Goal: Task Accomplishment & Management: Complete application form

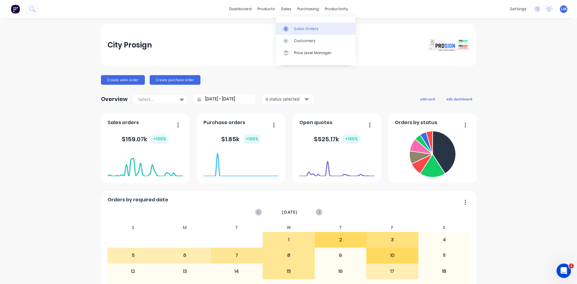
click at [293, 28] on link "Sales Orders" at bounding box center [316, 29] width 80 height 12
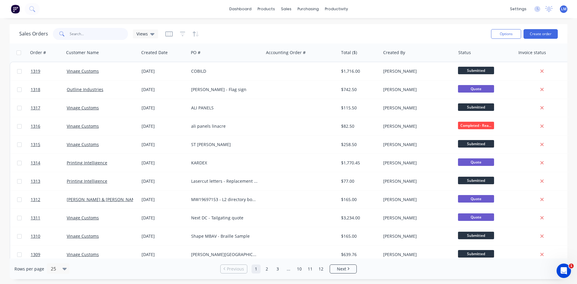
click at [103, 35] on input "text" at bounding box center [99, 34] width 59 height 12
click at [233, 35] on div "Sales Orders Views" at bounding box center [252, 33] width 467 height 15
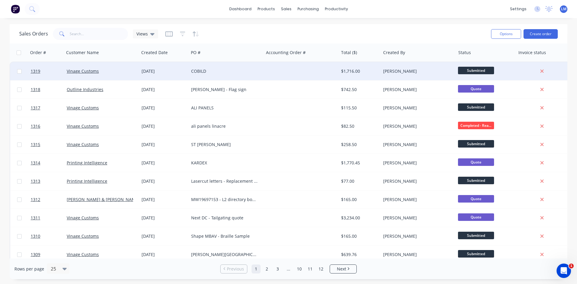
click at [252, 65] on div "COBILD" at bounding box center [226, 71] width 75 height 18
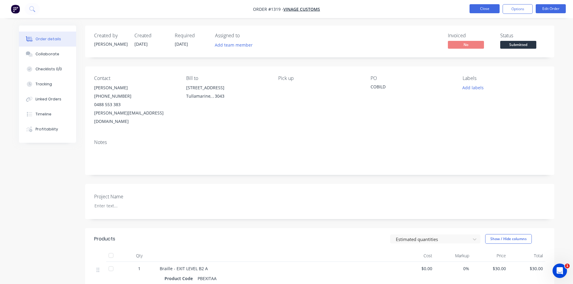
click at [482, 6] on button "Close" at bounding box center [484, 8] width 30 height 9
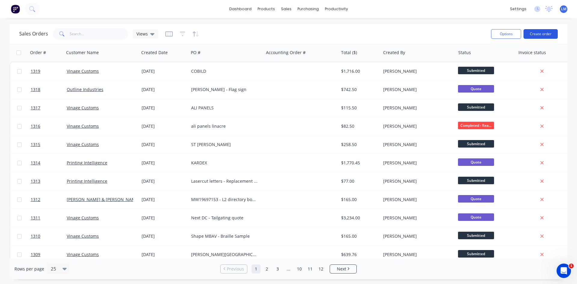
click at [536, 33] on button "Create order" at bounding box center [541, 34] width 34 height 10
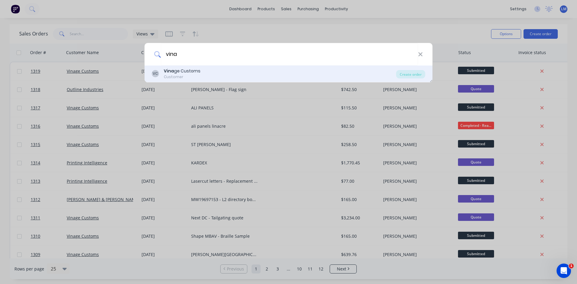
type input "vina"
click at [193, 76] on div "Customer" at bounding box center [182, 76] width 37 height 5
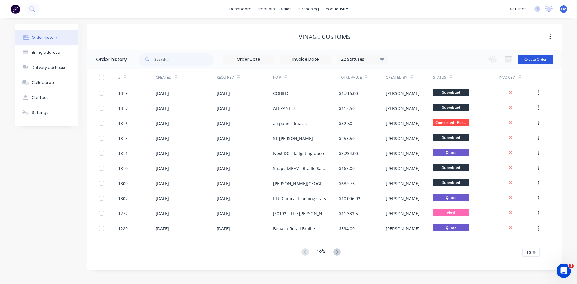
click at [536, 59] on button "Create Order" at bounding box center [535, 60] width 35 height 10
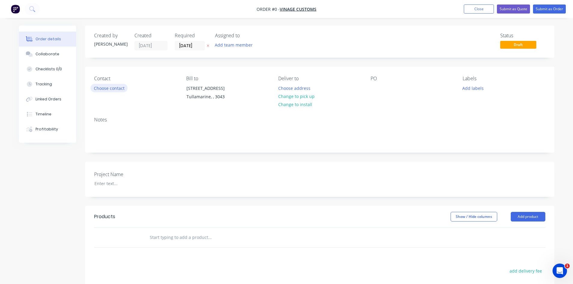
click at [116, 89] on button "Choose contact" at bounding box center [108, 88] width 37 height 8
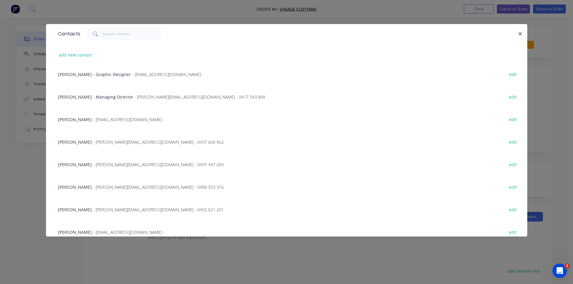
scroll to position [150, 0]
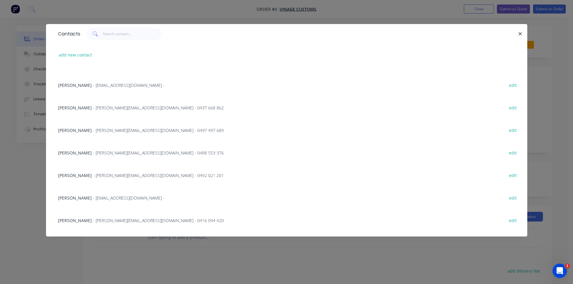
click at [96, 195] on span "- [EMAIL_ADDRESS][DOMAIN_NAME] -" at bounding box center [129, 198] width 72 height 6
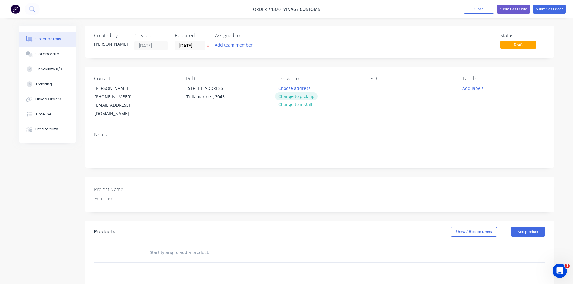
click at [310, 97] on button "Change to pick up" at bounding box center [296, 96] width 43 height 8
click at [377, 90] on div at bounding box center [375, 88] width 10 height 9
paste div
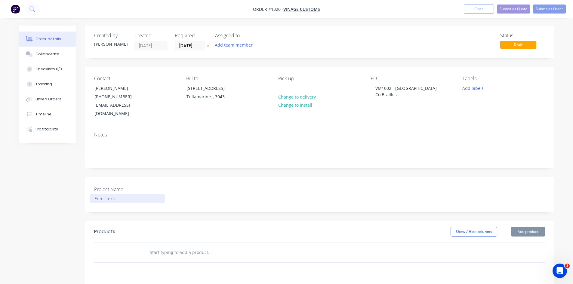
click at [112, 194] on div at bounding box center [127, 198] width 75 height 9
paste div
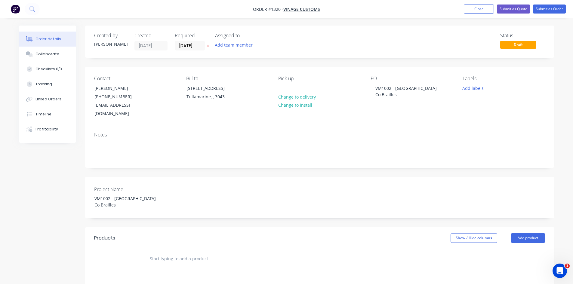
click at [152, 235] on header "Products Show / Hide columns Add product" at bounding box center [319, 238] width 469 height 22
click at [168, 254] on input "text" at bounding box center [209, 259] width 120 height 12
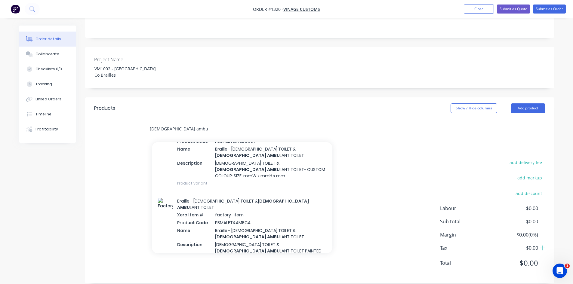
scroll to position [390, 0]
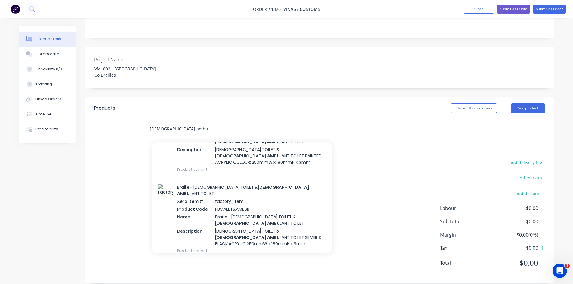
type input "[DEMOGRAPHIC_DATA] ambu"
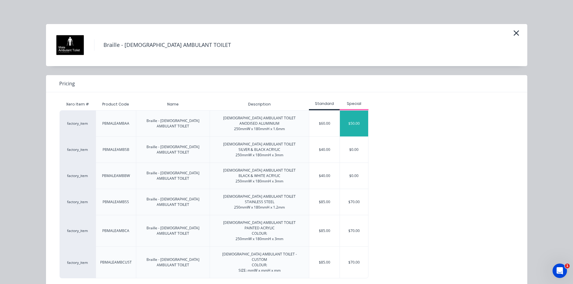
click at [349, 126] on div "$50.00" at bounding box center [354, 124] width 28 height 26
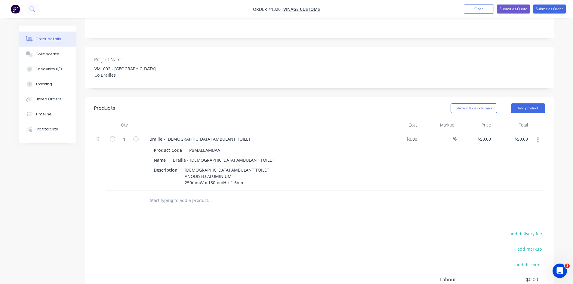
click at [192, 194] on input "text" at bounding box center [209, 200] width 120 height 12
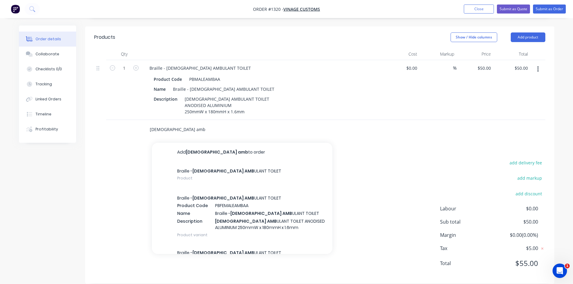
scroll to position [201, 0]
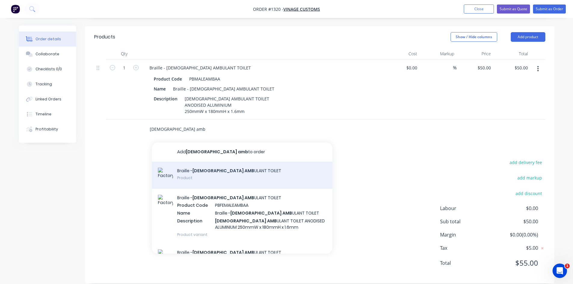
type input "[DEMOGRAPHIC_DATA] amb"
click at [254, 165] on div "Braille - [DEMOGRAPHIC_DATA] AMB ULANT TOILET Product" at bounding box center [242, 175] width 180 height 27
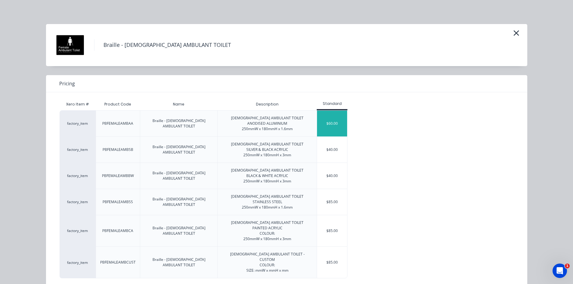
click at [335, 126] on div "$60.00" at bounding box center [332, 124] width 30 height 26
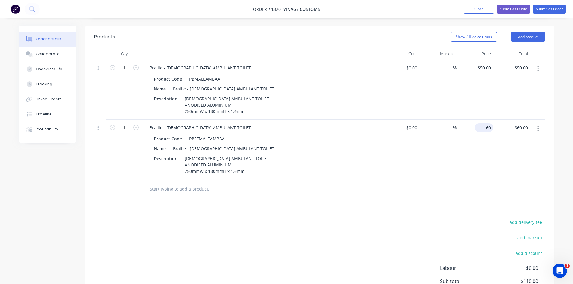
click at [487, 123] on input "60" at bounding box center [485, 127] width 16 height 9
type input "$50.00"
click at [439, 167] on div "%" at bounding box center [437, 150] width 37 height 60
click at [193, 183] on input "text" at bounding box center [209, 189] width 120 height 12
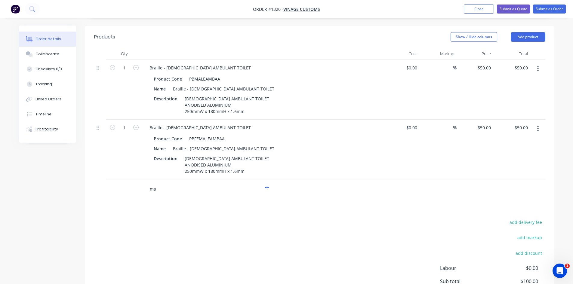
type input "m"
click at [539, 63] on button "button" at bounding box center [537, 68] width 14 height 11
click at [515, 92] on div "Duplicate" at bounding box center [516, 96] width 46 height 9
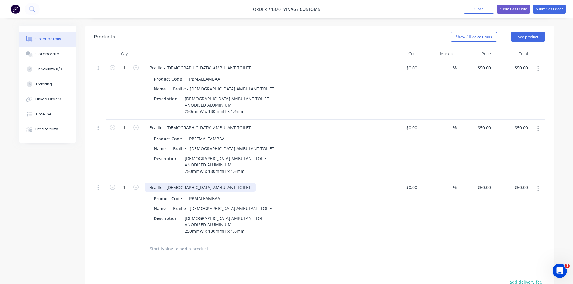
click at [216, 183] on div "Braille - [DEMOGRAPHIC_DATA] AMBULANT TOILET" at bounding box center [200, 187] width 111 height 9
click at [202, 183] on div "Braille - [DEMOGRAPHIC_DATA] AMBULANT TOILET" at bounding box center [200, 187] width 111 height 9
drag, startPoint x: 200, startPoint y: 178, endPoint x: 273, endPoint y: 179, distance: 72.1
click at [273, 183] on div "Braille - [DEMOGRAPHIC_DATA] AMBULANT STAFF TOILET& SHOWER" at bounding box center [263, 187] width 236 height 9
copy div "STAFF TOILET& SHOWER"
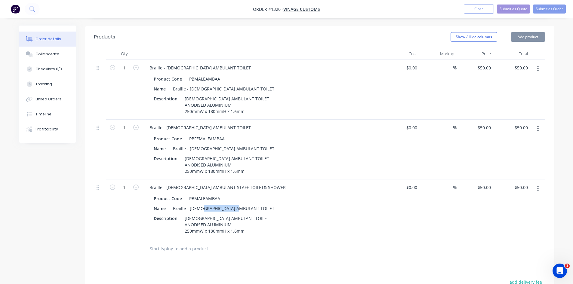
drag, startPoint x: 209, startPoint y: 199, endPoint x: 277, endPoint y: 199, distance: 67.9
click at [277, 204] on div "Name Braille - [DEMOGRAPHIC_DATA] AMBULANT TOILET" at bounding box center [261, 208] width 220 height 9
paste div
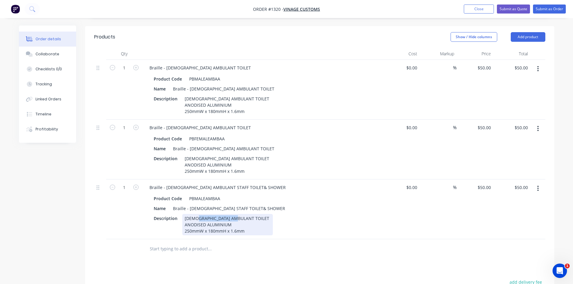
drag, startPoint x: 197, startPoint y: 210, endPoint x: 263, endPoint y: 207, distance: 65.9
click at [261, 214] on div "Description [DEMOGRAPHIC_DATA] AMBULANT TOILET ANODISED ALUMINIUM 250mmW x 180m…" at bounding box center [261, 224] width 220 height 21
paste div
click at [536, 123] on button "button" at bounding box center [537, 128] width 14 height 11
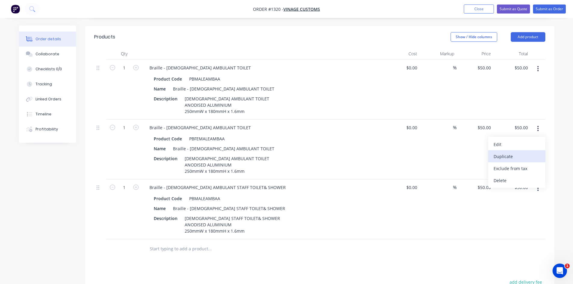
click at [514, 152] on div "Duplicate" at bounding box center [516, 156] width 46 height 9
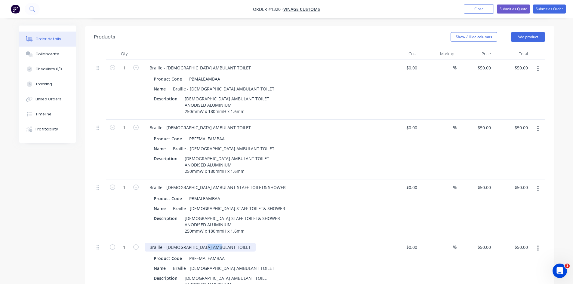
drag, startPoint x: 206, startPoint y: 239, endPoint x: 240, endPoint y: 238, distance: 34.6
click at [240, 243] on div "Braille - [DEMOGRAPHIC_DATA] AMBULANT TOILET" at bounding box center [263, 247] width 236 height 9
paste div
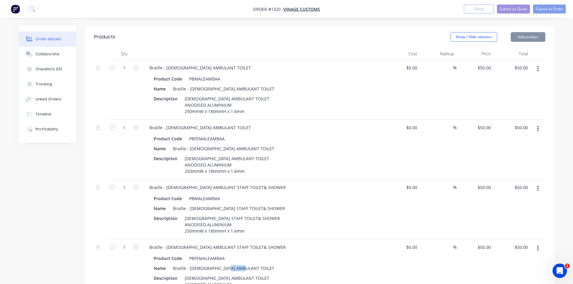
drag, startPoint x: 228, startPoint y: 260, endPoint x: 277, endPoint y: 259, distance: 49.0
click at [277, 264] on div "Name Braille - [DEMOGRAPHIC_DATA] AMBULANT TOILET" at bounding box center [261, 268] width 220 height 9
paste div
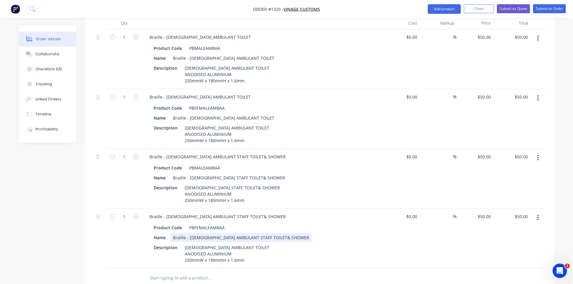
scroll to position [261, 0]
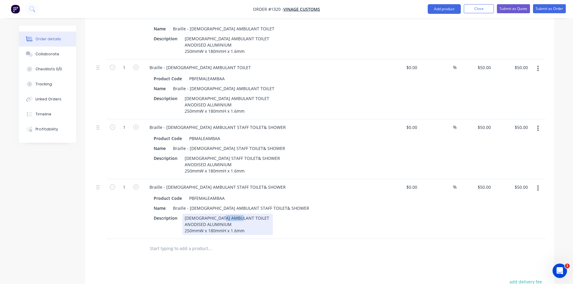
drag, startPoint x: 224, startPoint y: 210, endPoint x: 275, endPoint y: 210, distance: 51.1
click at [274, 214] on div "Description [DEMOGRAPHIC_DATA] AMBULANT TOILET ANODISED ALUMINIUM 250mmW x 180m…" at bounding box center [261, 224] width 220 height 21
paste div
click at [322, 224] on div "Description [DEMOGRAPHIC_DATA] AMBULANT STAFF TOILET& SHOWER ANODISED ALUMINIUM…" at bounding box center [261, 224] width 220 height 21
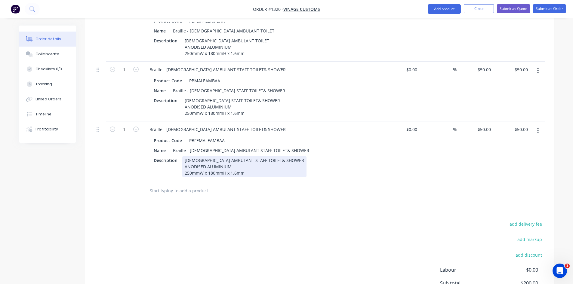
scroll to position [321, 0]
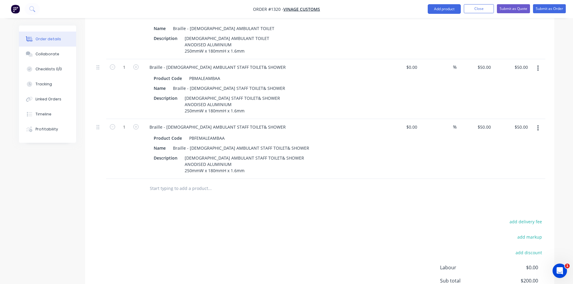
click at [199, 182] on input "text" at bounding box center [209, 188] width 120 height 12
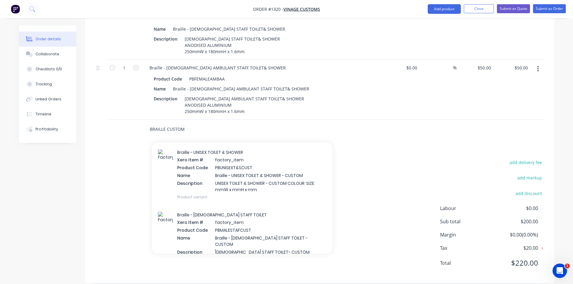
scroll to position [0, 0]
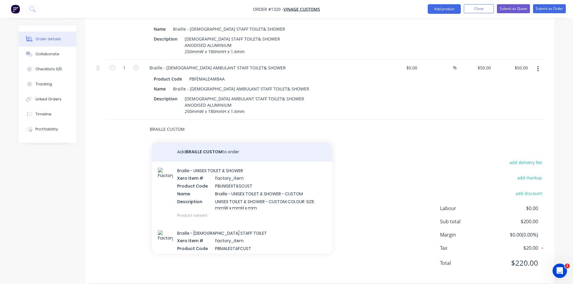
type input "BRAILLE CUSTOM"
click at [217, 142] on button "Add BRAILLE CUSTOM to order" at bounding box center [242, 151] width 180 height 19
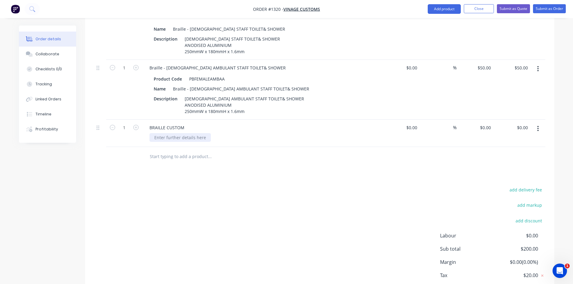
click at [177, 133] on div at bounding box center [179, 137] width 61 height 9
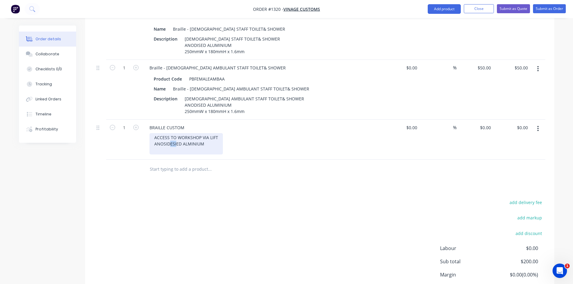
drag, startPoint x: 170, startPoint y: 135, endPoint x: 176, endPoint y: 135, distance: 6.3
click at [176, 135] on div "ACCESS TO WORKSHOP VIA LIFT ANOSIDESIED ALMINIUM" at bounding box center [185, 143] width 73 height 21
click at [484, 120] on div "0 0" at bounding box center [474, 140] width 37 height 40
type input "5"
type input "$60.00"
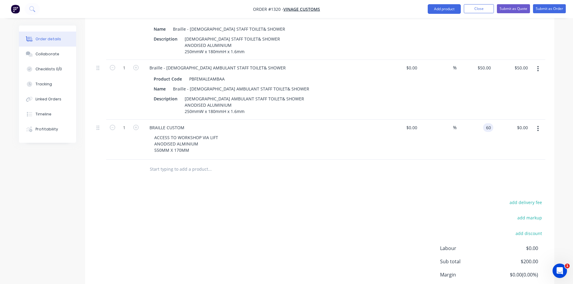
type input "$60.00"
click at [362, 182] on div "Products Show / Hide columns Add product Qty Cost Markup Price Total 1 Braille …" at bounding box center [319, 85] width 469 height 477
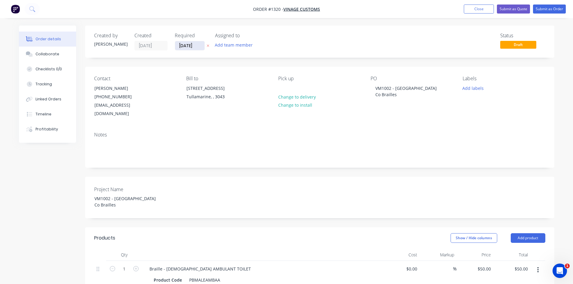
click at [188, 44] on input "[DATE]" at bounding box center [189, 45] width 29 height 9
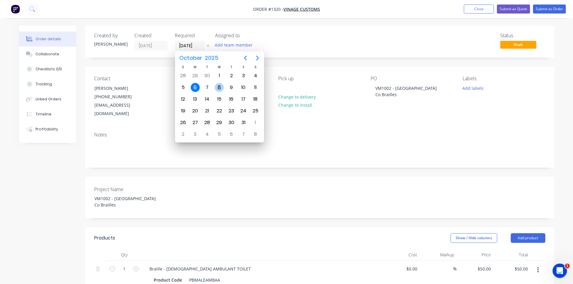
click at [221, 86] on div "8" at bounding box center [219, 87] width 9 height 9
type input "[DATE]"
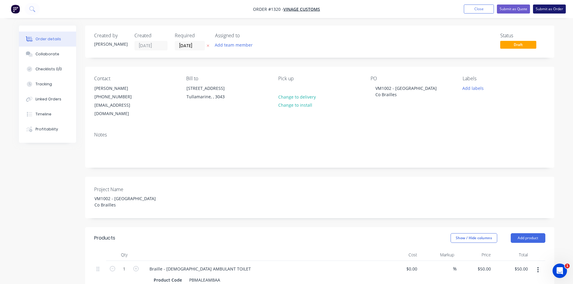
click at [551, 8] on button "Submit as Order" at bounding box center [549, 9] width 33 height 9
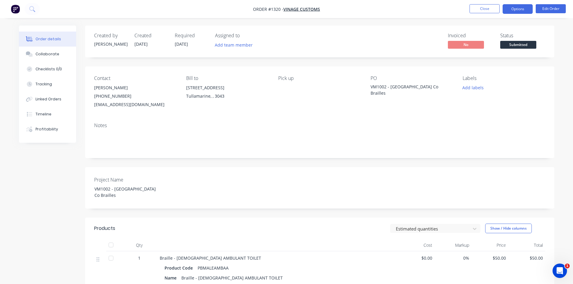
click at [522, 8] on button "Options" at bounding box center [517, 9] width 30 height 10
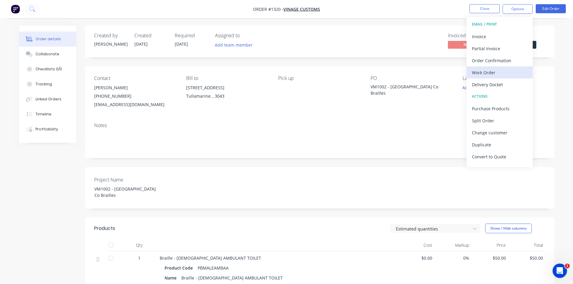
click at [498, 71] on div "Work Order" at bounding box center [499, 72] width 55 height 9
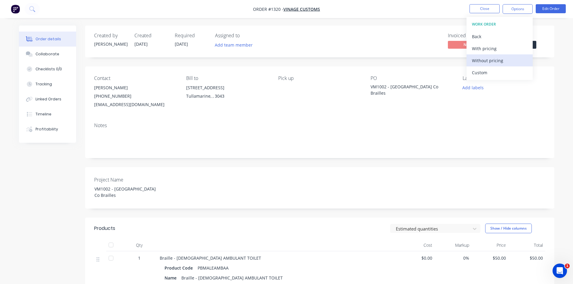
click at [497, 62] on div "Without pricing" at bounding box center [499, 60] width 55 height 9
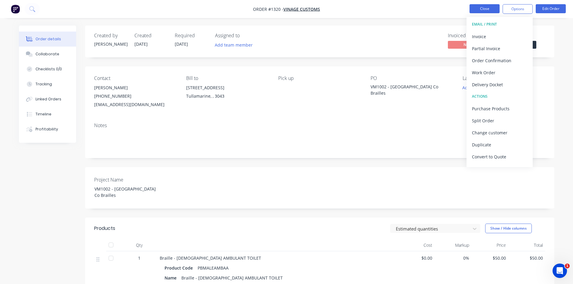
click at [474, 6] on button "Close" at bounding box center [484, 8] width 30 height 9
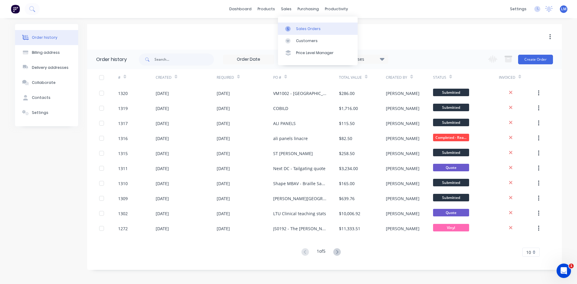
click at [301, 29] on div "Sales Orders" at bounding box center [308, 28] width 25 height 5
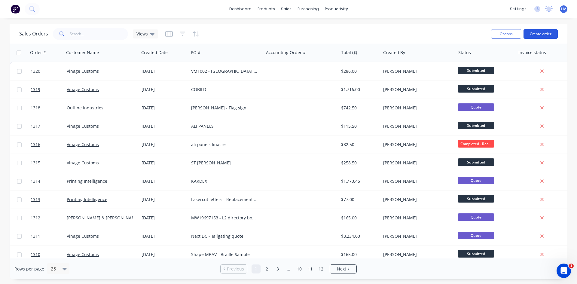
click at [536, 36] on button "Create order" at bounding box center [541, 34] width 34 height 10
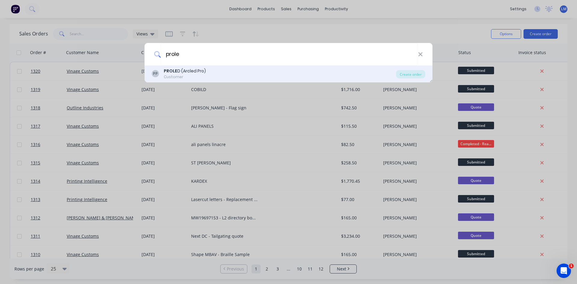
type input "prole"
click at [230, 72] on div "PP PROLE D (Arcled Pro) Customer" at bounding box center [274, 74] width 244 height 12
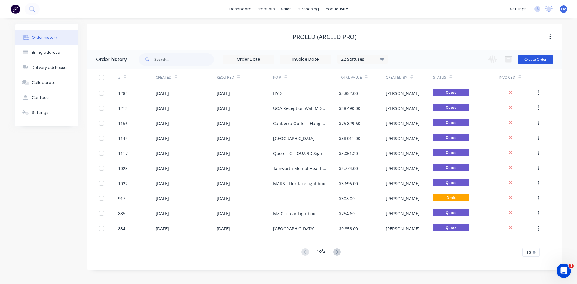
click at [537, 56] on button "Create Order" at bounding box center [535, 60] width 35 height 10
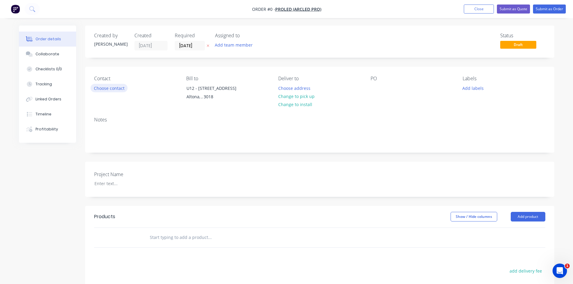
click at [119, 85] on button "Choose contact" at bounding box center [108, 88] width 37 height 8
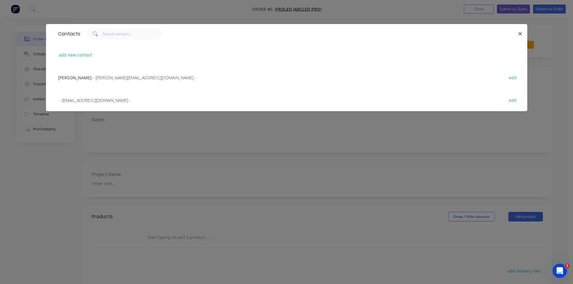
click at [105, 74] on div "[PERSON_NAME] - [PERSON_NAME][EMAIL_ADDRESS][DOMAIN_NAME] - edit" at bounding box center [286, 77] width 463 height 23
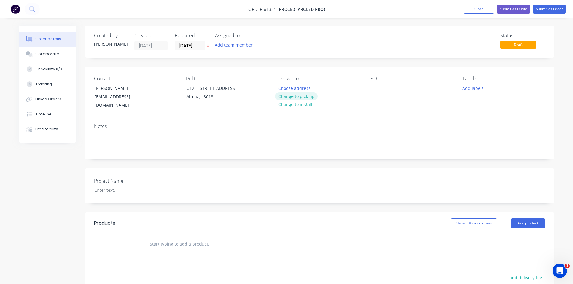
click at [301, 96] on button "Change to pick up" at bounding box center [296, 96] width 43 height 8
click at [374, 89] on div at bounding box center [375, 88] width 10 height 9
drag, startPoint x: 391, startPoint y: 89, endPoint x: 366, endPoint y: 90, distance: 25.3
click at [367, 90] on div "Contact [PERSON_NAME] [PERSON_NAME][EMAIL_ADDRESS][DOMAIN_NAME] Bill to [STREET…" at bounding box center [319, 93] width 469 height 52
copy div "REALISM"
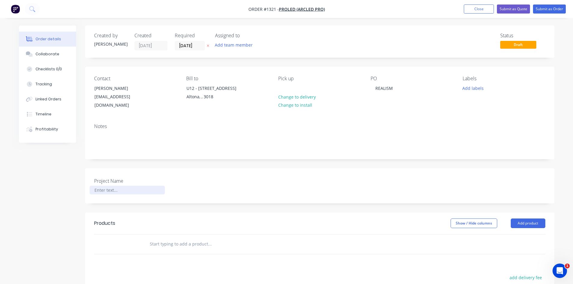
click at [127, 186] on div at bounding box center [127, 190] width 75 height 9
paste div
click at [165, 238] on input "text" at bounding box center [209, 244] width 120 height 12
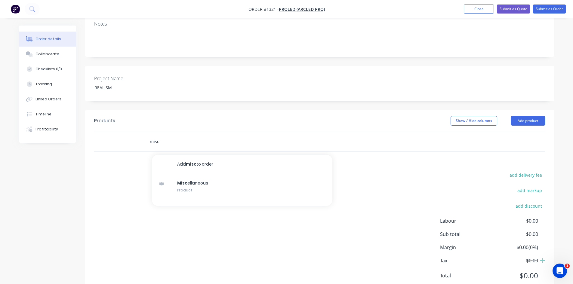
scroll to position [117, 0]
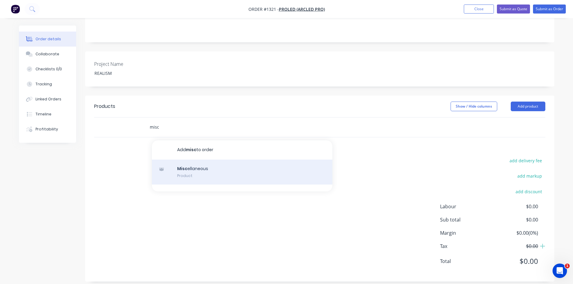
type input "misc"
click at [222, 162] on div "Misc ellaneous Product" at bounding box center [242, 172] width 180 height 25
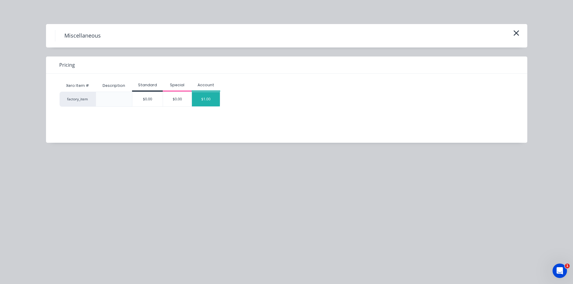
click at [204, 100] on div "$1.00" at bounding box center [206, 99] width 28 height 14
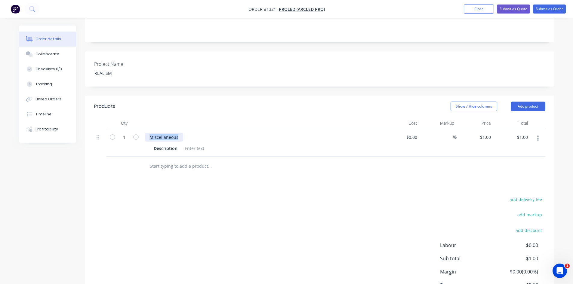
drag, startPoint x: 179, startPoint y: 128, endPoint x: 136, endPoint y: 126, distance: 42.1
click at [136, 129] on div "1 Miscellaneous Description $0.00 $0.00 % $1.00 $1.00 $1.00 $1.00" at bounding box center [319, 142] width 451 height 27
click at [188, 144] on div at bounding box center [194, 148] width 24 height 9
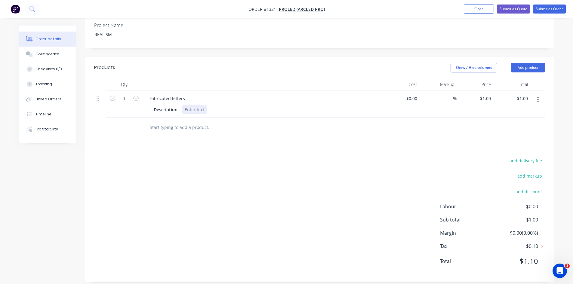
click at [188, 105] on div at bounding box center [194, 109] width 24 height 9
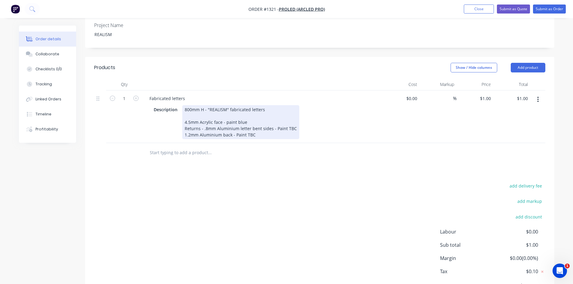
click at [261, 127] on div "800mm H - "REALISM" fabricated letters 4.5mm Acrylic face - paint blue Returns …" at bounding box center [240, 122] width 117 height 34
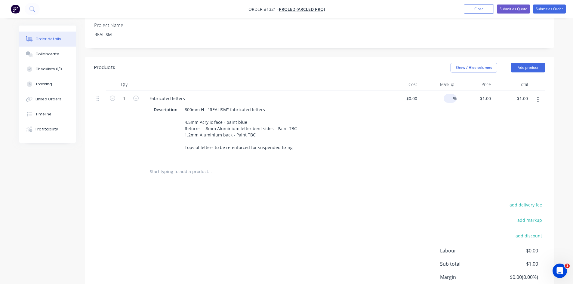
click at [448, 94] on input at bounding box center [449, 98] width 7 height 9
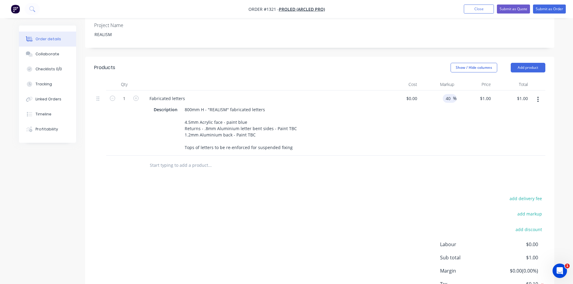
type input "40"
type input "$0.00"
click at [409, 107] on div "$0.00 $0.00" at bounding box center [401, 122] width 37 height 65
click at [410, 94] on div at bounding box center [414, 98] width 9 height 9
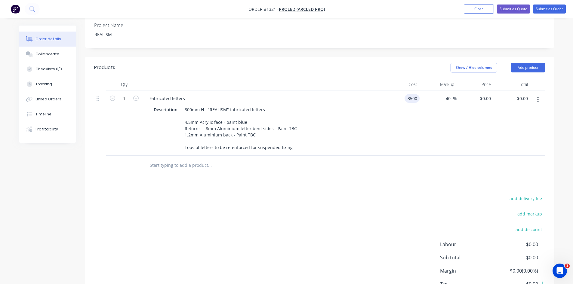
type input "$3,500.00"
type input "$4,900.00"
click at [364, 196] on div "add delivery fee add markup add discount Labour $0.00 Sub total $0.00 Margin $0…" at bounding box center [319, 252] width 451 height 116
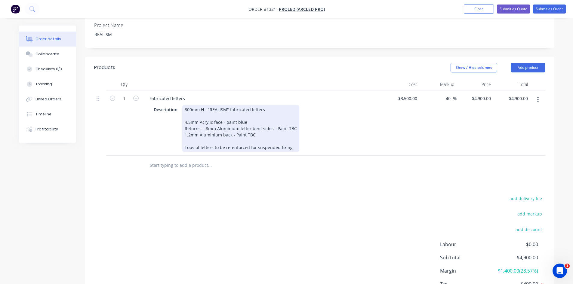
click at [265, 131] on div "800mm H - "REALISM" fabricated letters 4.5mm Acrylic face - paint blue Returns …" at bounding box center [240, 128] width 117 height 47
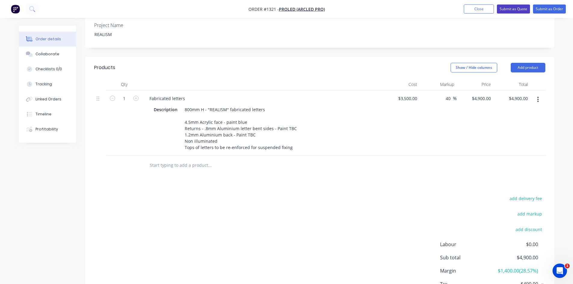
click at [519, 9] on button "Submit as Quote" at bounding box center [513, 9] width 33 height 9
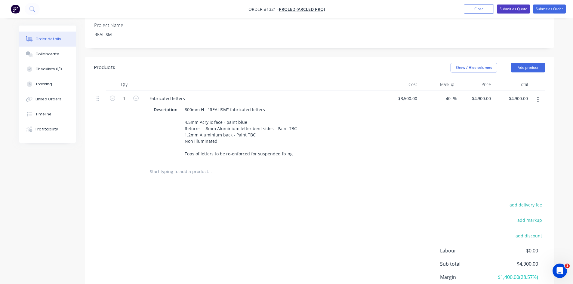
scroll to position [0, 0]
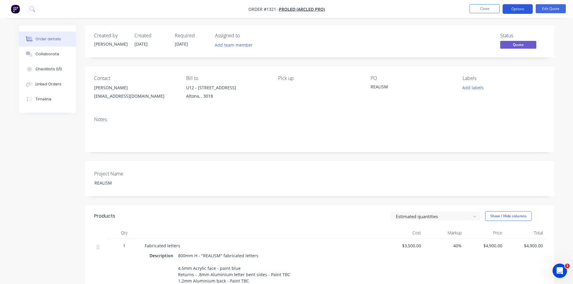
click at [518, 9] on button "Options" at bounding box center [517, 9] width 30 height 10
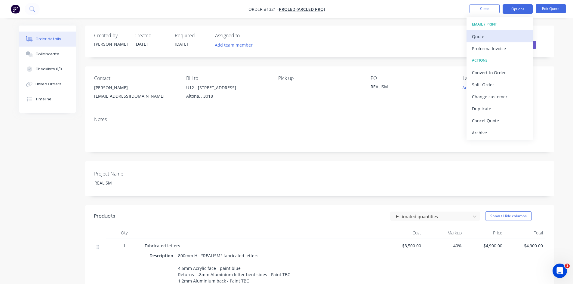
click at [508, 37] on div "Quote" at bounding box center [499, 36] width 55 height 9
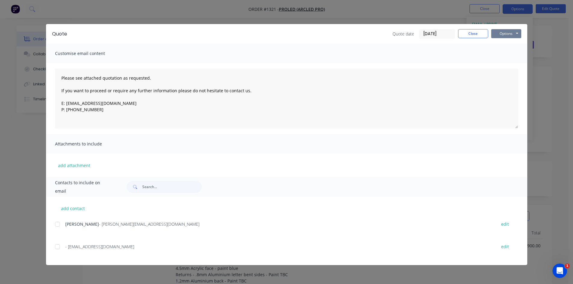
click at [504, 34] on button "Options" at bounding box center [506, 33] width 30 height 9
click at [506, 56] on button "Print" at bounding box center [510, 54] width 38 height 10
click at [466, 33] on button "Close" at bounding box center [473, 33] width 30 height 9
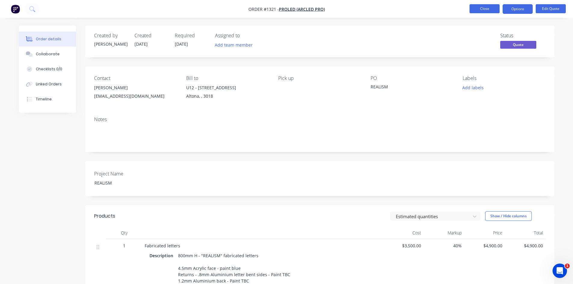
click at [476, 11] on button "Close" at bounding box center [484, 8] width 30 height 9
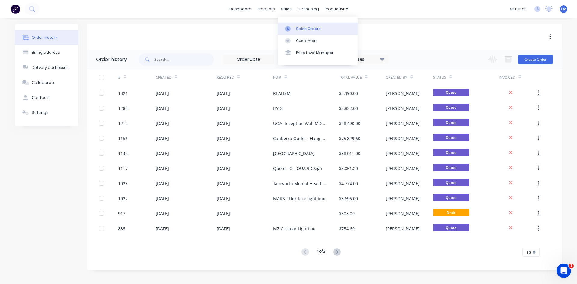
click at [297, 32] on link "Sales Orders" at bounding box center [318, 29] width 80 height 12
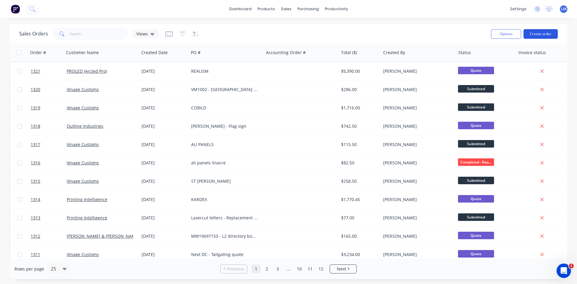
click at [550, 31] on button "Create order" at bounding box center [541, 34] width 34 height 10
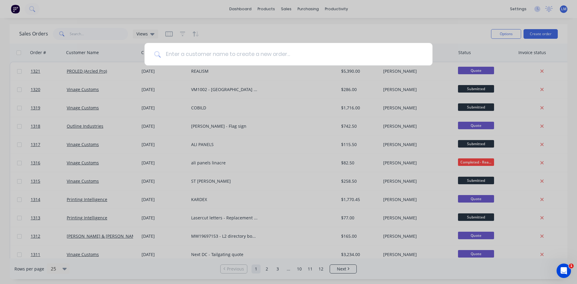
click at [230, 57] on input at bounding box center [292, 54] width 262 height 23
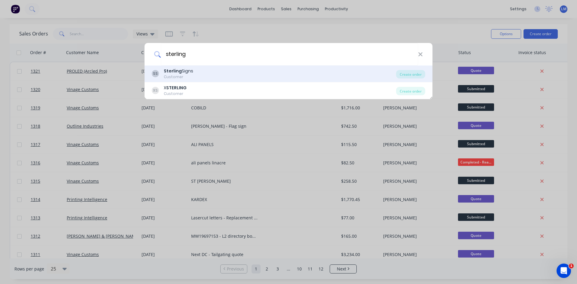
type input "sterling"
click at [207, 72] on div "SS Sterling Signs Customer" at bounding box center [274, 74] width 244 height 12
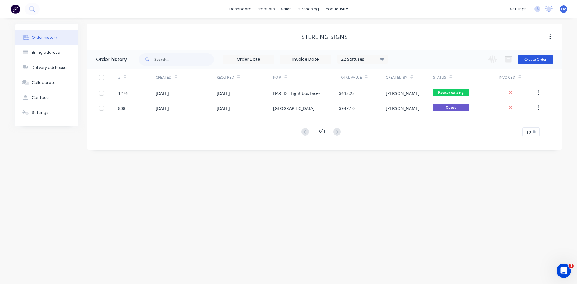
click at [535, 63] on button "Create Order" at bounding box center [535, 60] width 35 height 10
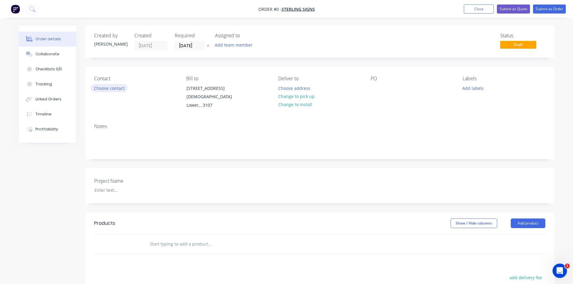
click at [118, 87] on button "Choose contact" at bounding box center [108, 88] width 37 height 8
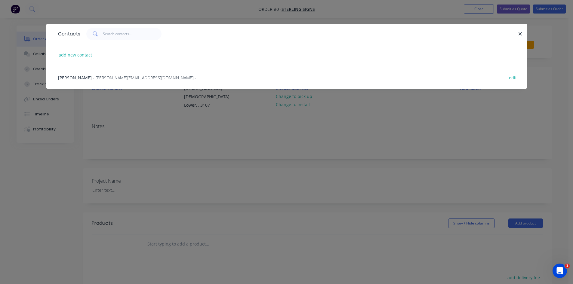
click at [112, 78] on span "- [PERSON_NAME][EMAIL_ADDRESS][DOMAIN_NAME] -" at bounding box center [144, 78] width 103 height 6
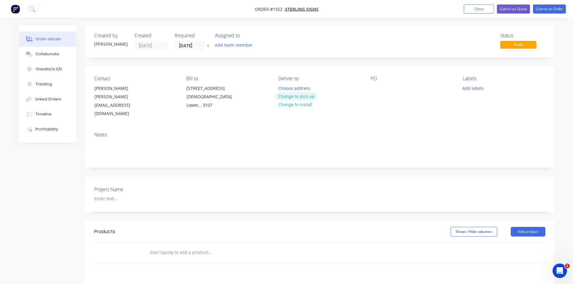
click at [301, 95] on button "Change to pick up" at bounding box center [296, 96] width 43 height 8
click at [377, 89] on div at bounding box center [375, 88] width 10 height 9
paste div
drag, startPoint x: 374, startPoint y: 89, endPoint x: 436, endPoint y: 90, distance: 61.6
click at [435, 90] on div "PO EFS - 10mm Acrylic lettering" at bounding box center [411, 97] width 82 height 42
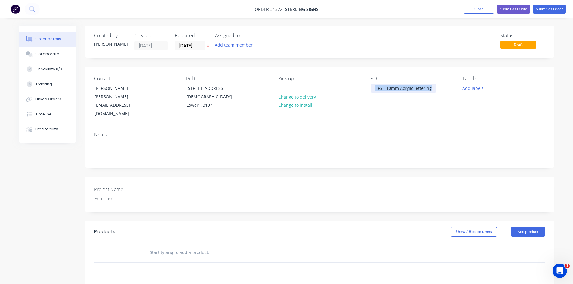
copy div "EFS - 10mm Acrylic lettering"
click at [118, 194] on div at bounding box center [127, 198] width 75 height 9
paste div
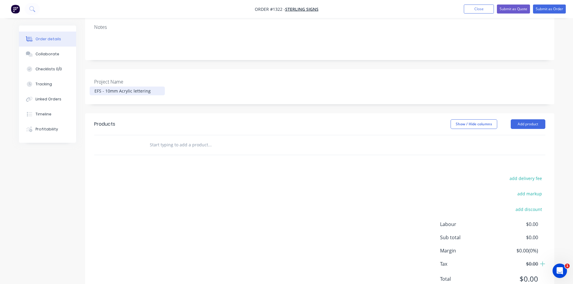
scroll to position [120, 0]
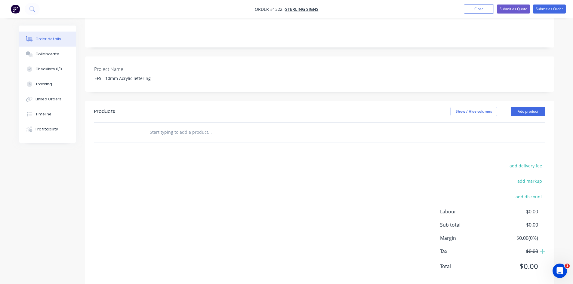
click at [159, 126] on input "text" at bounding box center [209, 132] width 120 height 12
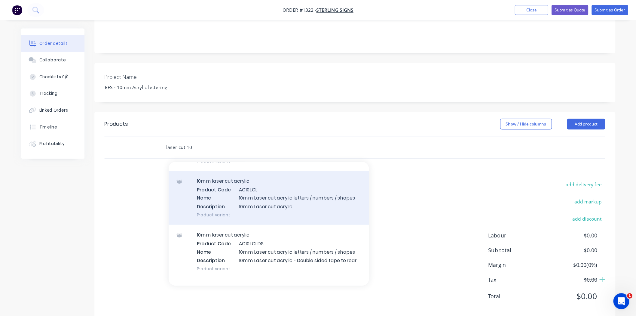
scroll to position [60, 0]
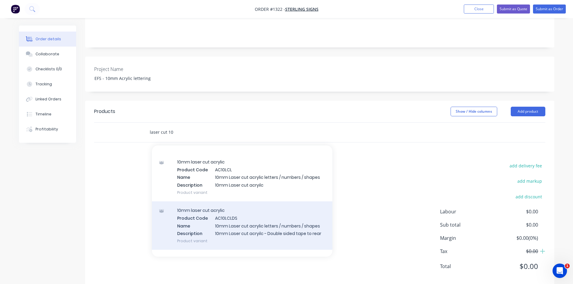
type input "laser cut 10"
click at [245, 226] on div "10mm laser cut acrylic Product Code AC10LCLDS Name 10mm Laser cut acrylic lette…" at bounding box center [242, 225] width 180 height 48
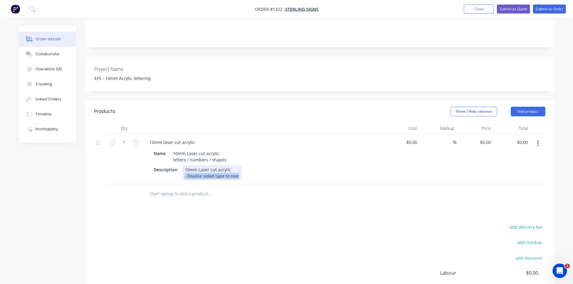
drag, startPoint x: 183, startPoint y: 168, endPoint x: 264, endPoint y: 170, distance: 80.9
click at [264, 170] on div "Description 10mm Laser cut acryilc - Double sided tape to rear" at bounding box center [261, 172] width 220 height 15
copy div "- Double sided tape to rear"
drag, startPoint x: 225, startPoint y: 152, endPoint x: 167, endPoint y: 152, distance: 58.6
click at [167, 152] on div "Name 10mm Laser cut acrylic letters / numbers / shapes" at bounding box center [261, 156] width 220 height 15
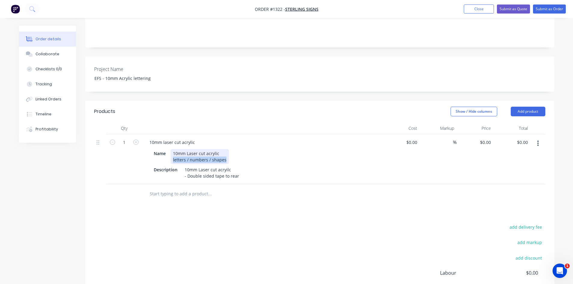
paste div
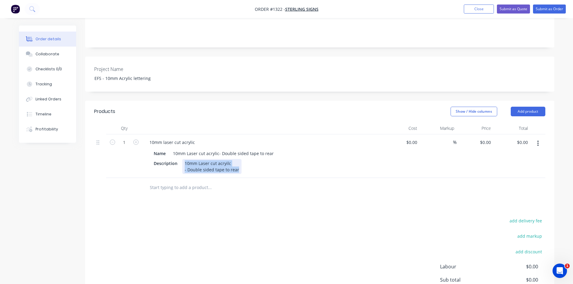
drag, startPoint x: 184, startPoint y: 160, endPoint x: 262, endPoint y: 172, distance: 79.4
click at [262, 172] on div "10mm laser cut acrylic Name 10mm Laser cut acrylic - Double sided tape to rear …" at bounding box center [262, 156] width 240 height 44
click at [198, 166] on div "10mm Laser cut acryilc - Double sided tape to rear" at bounding box center [211, 166] width 59 height 15
drag, startPoint x: 183, startPoint y: 161, endPoint x: 317, endPoint y: 171, distance: 134.1
click at [317, 171] on div "Description 10mm Laser cut acryilc - Double sided tape to rear" at bounding box center [261, 166] width 220 height 15
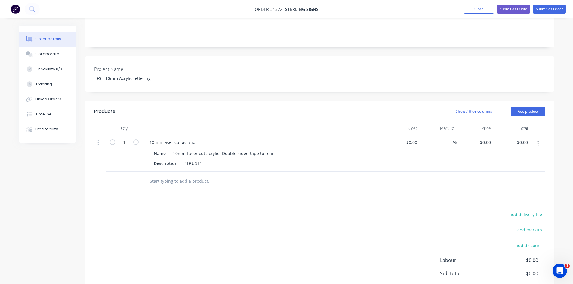
click at [206, 161] on div "Description "TRUST" -" at bounding box center [261, 163] width 220 height 9
click at [205, 162] on div ""TRUST" -" at bounding box center [194, 163] width 24 height 9
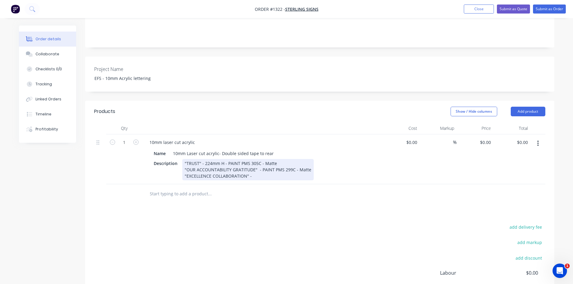
click at [252, 173] on div ""TRUST" - 224mm H - PAINT PMS 305C - Matte "OUR ACCOUNTABILITY GRATITUDE" - PAI…" at bounding box center [247, 169] width 131 height 21
drag, startPoint x: 205, startPoint y: 161, endPoint x: 306, endPoint y: 158, distance: 101.0
click at [306, 159] on div ""TRUST" - 224mm H - PAINT PMS 305C - Matte "OUR ACCOUNTABILITY GRATITUDE" - PAI…" at bounding box center [247, 169] width 131 height 21
copy div "24mm H - PAINT PMS 305C - Matte"
click at [254, 176] on div ""TRUST" - 224mm H - PAINT PMS 305C - Matte "OUR ACCOUNTABILITY GRATITUDE" - PAI…" at bounding box center [247, 169] width 131 height 21
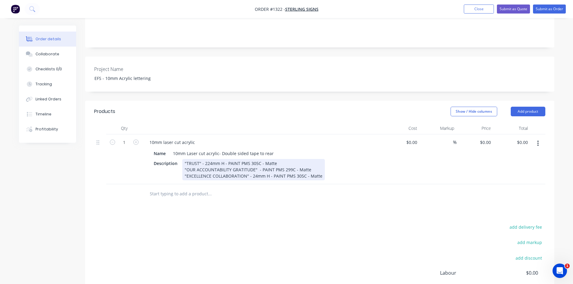
click at [251, 175] on div ""TRUST" - 224mm H - PAINT PMS 305C - Matte "OUR ACCOUNTABILITY GRATITUDE" - PAI…" at bounding box center [253, 169] width 142 height 21
drag, startPoint x: 295, startPoint y: 175, endPoint x: 303, endPoint y: 175, distance: 7.2
click at [303, 175] on div ""TRUST" - 224mm H - PAINT PMS 305C - Matte "OUR ACCOUNTABILITY GRATITUDE" - PAI…" at bounding box center [254, 169] width 145 height 21
click at [259, 168] on div ""TRUST" - 224mm H - PAINT PMS 305C - Matte "OUR ACCOUNTABILITY GRATITUDE" - PAI…" at bounding box center [255, 169] width 147 height 21
drag, startPoint x: 265, startPoint y: 176, endPoint x: 175, endPoint y: 178, distance: 90.8
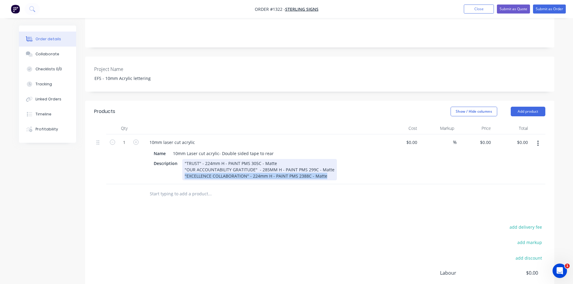
click at [175, 178] on div "Description "TRUST" - 224mm H - PAINT PMS 305C - Matte "OUR ACCOUNTABILITY GRAT…" at bounding box center [261, 169] width 220 height 21
copy div ""EXCELLENCE COLLABORATION" - 224mm H - PAINT PMS 2388C - Matte"
click at [327, 174] on div ""TRUST" - 224mm H - PAINT PMS 305C - Matte "OUR ACCOUNTABILITY GRATITUDE" - 285…" at bounding box center [259, 169] width 154 height 21
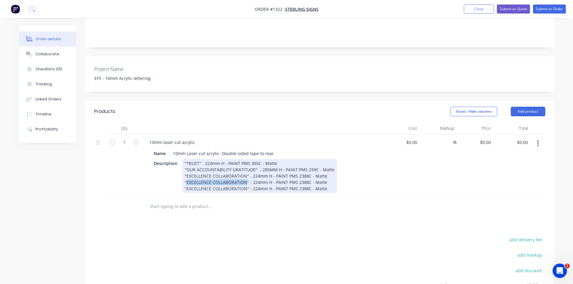
drag, startPoint x: 190, startPoint y: 180, endPoint x: 245, endPoint y: 182, distance: 55.3
click at [245, 182] on div ""TRUST" - 224mm H - PAINT PMS 305C - Matte "OUR ACCOUNTABILITY GRATITUDE" - 285…" at bounding box center [259, 176] width 154 height 34
drag, startPoint x: 278, startPoint y: 179, endPoint x: 287, endPoint y: 179, distance: 8.7
click at [287, 179] on div ""TRUST" - 224mm H - PAINT PMS 305C - Matte "OUR ACCOUNTABILITY GRATITUDE" - 285…" at bounding box center [259, 176] width 154 height 34
drag, startPoint x: 254, startPoint y: 187, endPoint x: 258, endPoint y: 187, distance: 4.2
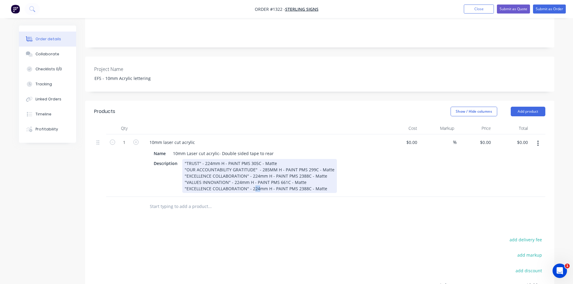
click at [258, 187] on div ""TRUST" - 224mm H - PAINT PMS 305C - Matte "OUR ACCOUNTABILITY GRATITUDE" - 285…" at bounding box center [259, 176] width 154 height 34
drag, startPoint x: 262, startPoint y: 168, endPoint x: 266, endPoint y: 168, distance: 3.6
click at [266, 168] on div ""TRUST" - 224mm H - PAINT PMS 305C - Matte "OUR ACCOUNTABILITY GRATITUDE" - 285…" at bounding box center [259, 176] width 154 height 34
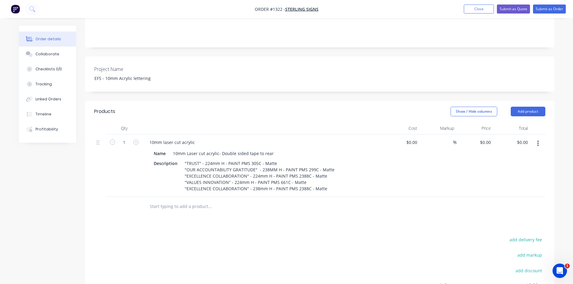
click at [276, 226] on div "Products Show / Hide columns Add product Qty Cost Markup Price Total 1 10mm las…" at bounding box center [319, 231] width 469 height 260
click at [292, 227] on div "Products Show / Hide columns Add product Qty Cost Markup Price Total 1 10mm las…" at bounding box center [319, 231] width 469 height 260
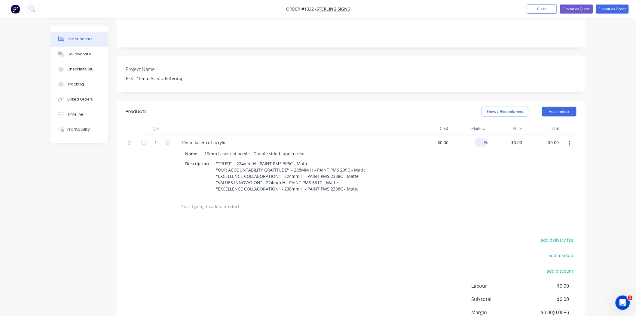
click at [485, 139] on span "%" at bounding box center [486, 142] width 4 height 7
type input "50"
click at [463, 173] on div "50 50 %" at bounding box center [469, 165] width 37 height 63
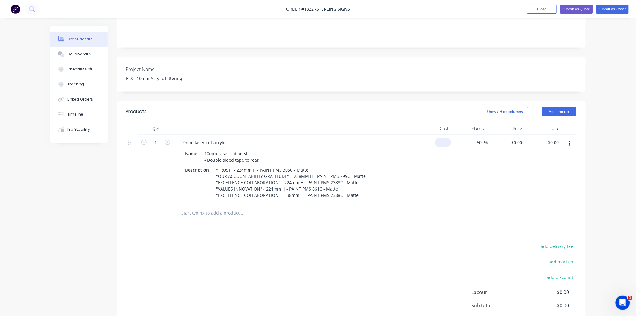
click at [448, 138] on input at bounding box center [444, 142] width 14 height 9
click at [449, 138] on input "0" at bounding box center [444, 142] width 14 height 9
type input "4"
type input "$1,500.00"
type input "$2,250.00"
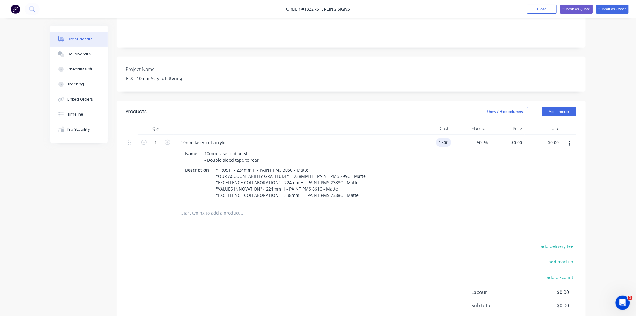
type input "$2,250.00"
click at [409, 229] on div "Products Show / Hide columns Add product Qty Cost Markup Price Total 1 10mm las…" at bounding box center [351, 234] width 469 height 266
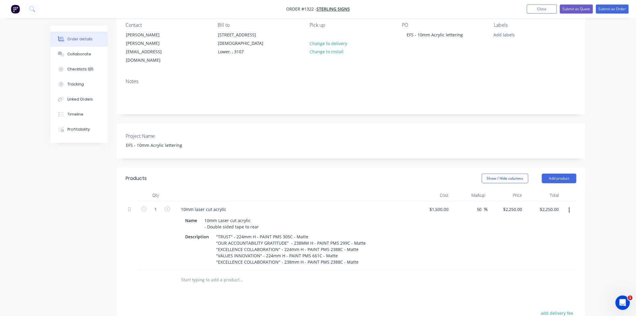
scroll to position [0, 0]
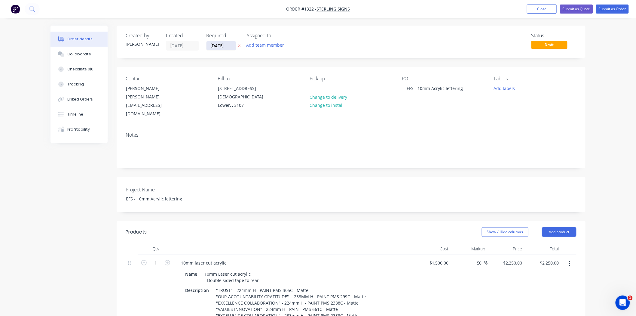
click at [227, 44] on input "[DATE]" at bounding box center [220, 45] width 29 height 9
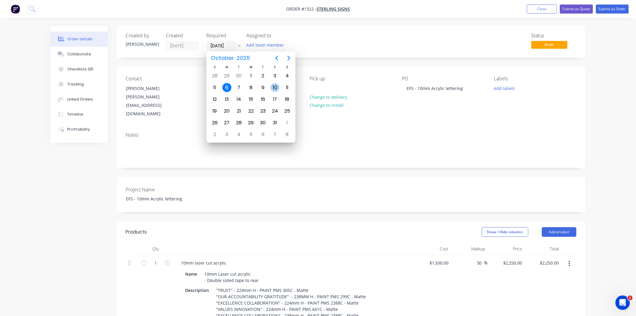
click at [274, 89] on div "10" at bounding box center [274, 87] width 9 height 9
type input "[DATE]"
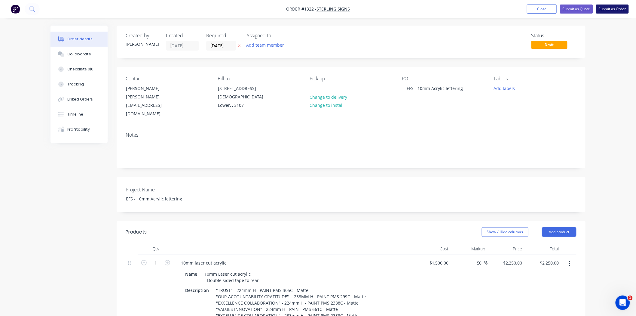
click at [577, 11] on button "Submit as Order" at bounding box center [612, 9] width 33 height 9
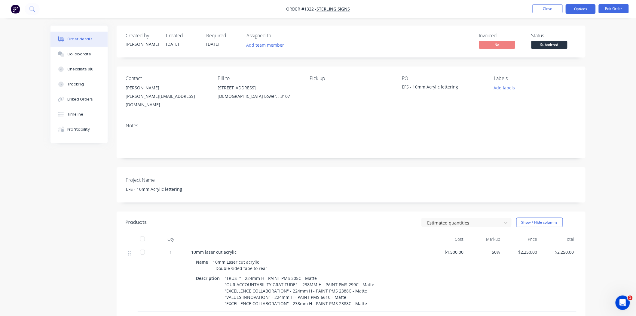
click at [577, 10] on button "Options" at bounding box center [581, 9] width 30 height 10
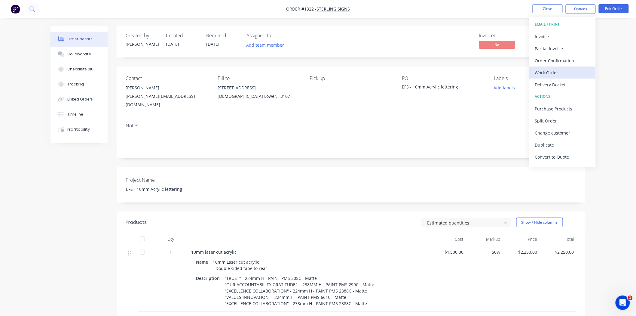
click at [564, 69] on div "Work Order" at bounding box center [562, 72] width 55 height 9
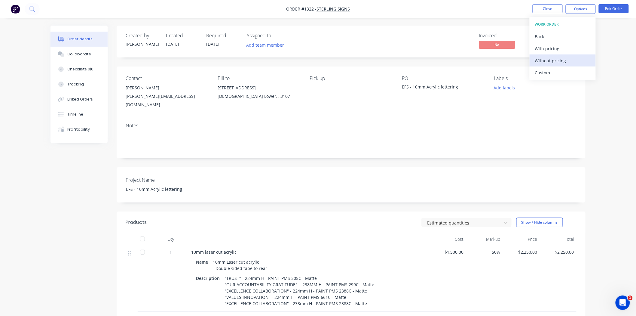
click at [561, 64] on div "Without pricing" at bounding box center [562, 60] width 55 height 9
click at [542, 10] on button "Close" at bounding box center [548, 8] width 30 height 9
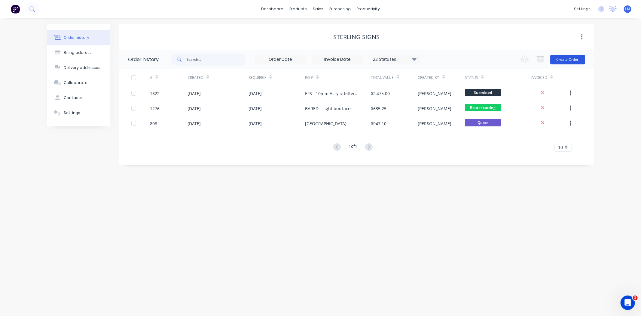
click at [561, 59] on button "Create Order" at bounding box center [567, 60] width 35 height 10
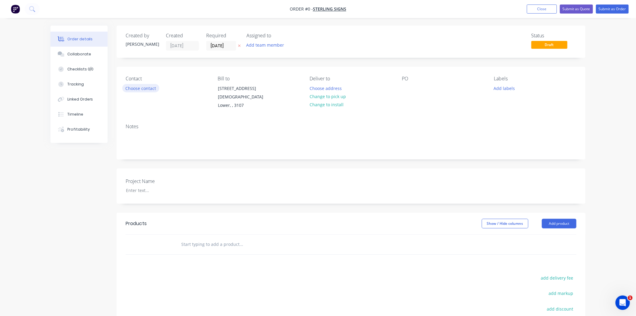
click at [145, 86] on button "Choose contact" at bounding box center [140, 88] width 37 height 8
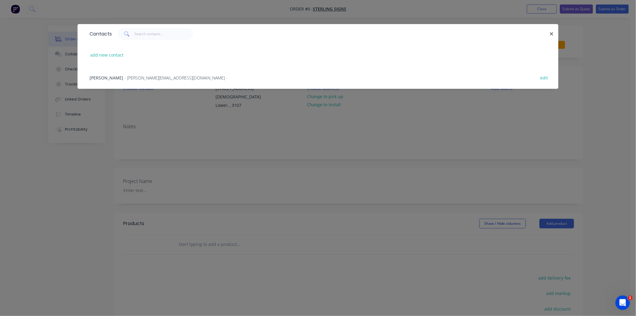
click at [137, 76] on span "- [PERSON_NAME][EMAIL_ADDRESS][DOMAIN_NAME] -" at bounding box center [175, 78] width 103 height 6
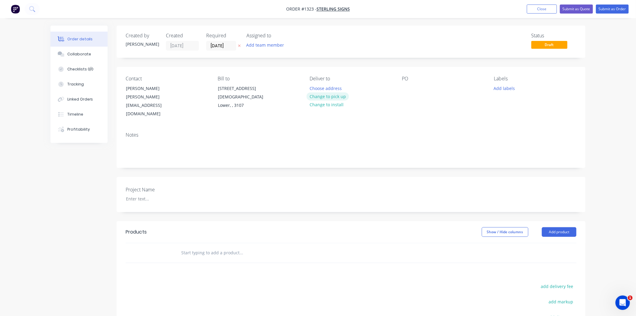
click at [333, 95] on button "Change to pick up" at bounding box center [328, 96] width 43 height 8
click at [404, 89] on div at bounding box center [407, 88] width 10 height 9
paste div
click at [145, 194] on div at bounding box center [158, 198] width 75 height 9
paste div
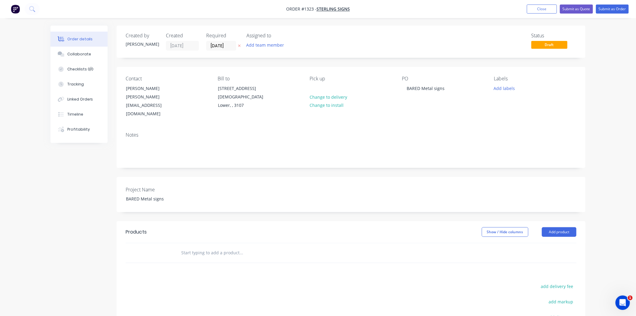
click at [164, 259] on div "Products Show / Hide columns Add product add delivery fee add markup add discou…" at bounding box center [351, 314] width 469 height 186
click at [202, 246] on input "text" at bounding box center [241, 252] width 120 height 12
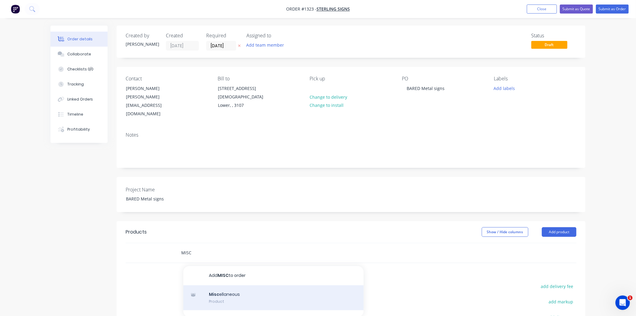
type input "MISC"
click at [238, 284] on div "Misc ellaneous Product" at bounding box center [273, 297] width 180 height 25
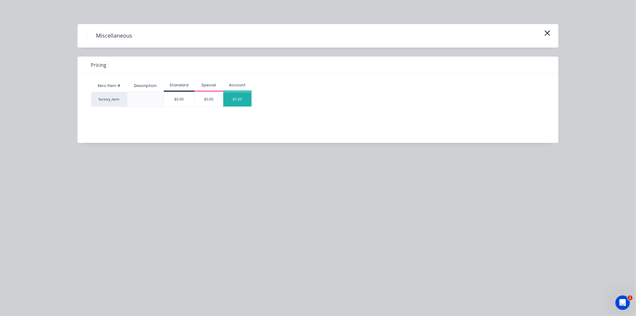
click at [246, 102] on div "$1.00" at bounding box center [237, 99] width 28 height 14
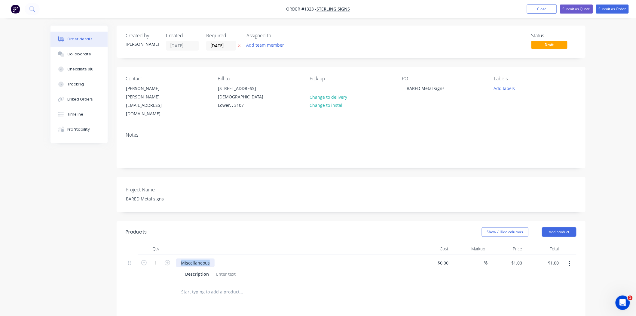
drag, startPoint x: 209, startPoint y: 254, endPoint x: 179, endPoint y: 252, distance: 30.1
click at [179, 258] on div "Miscellaneous" at bounding box center [195, 262] width 38 height 9
click at [441, 256] on div "$0.00" at bounding box center [432, 268] width 37 height 27
type input "$450.00"
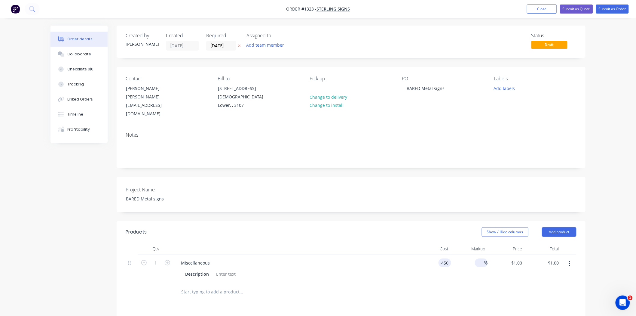
type input "$450.00"
click at [483, 258] on input at bounding box center [480, 262] width 7 height 9
type input "45"
type input "$652.50"
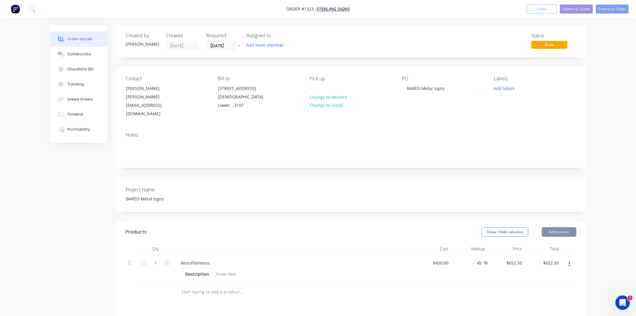
click at [433, 282] on div at bounding box center [351, 292] width 451 height 20
click at [478, 258] on input "45" at bounding box center [480, 262] width 8 height 9
type input "5"
type input "50"
type input "$675.00"
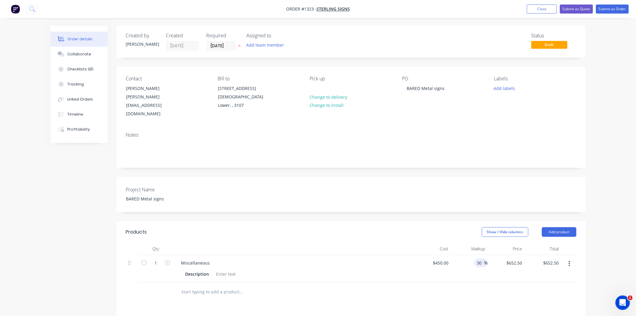
type input "$675.00"
click at [371, 282] on div at bounding box center [282, 292] width 216 height 20
drag, startPoint x: 434, startPoint y: 254, endPoint x: 455, endPoint y: 253, distance: 20.4
click at [452, 255] on div "1 Miscellaneous Description 450 450 50 50 % $675.00 $675.00 $675.00 $675.00" at bounding box center [351, 268] width 451 height 27
type input "$400.00"
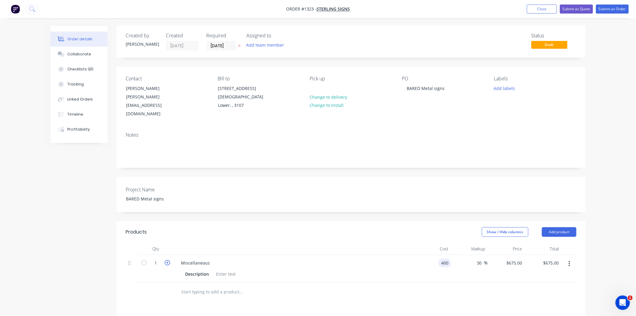
type input "$600.00"
click at [167, 260] on icon "button" at bounding box center [167, 262] width 5 height 5
type input "2"
type input "$1,200.00"
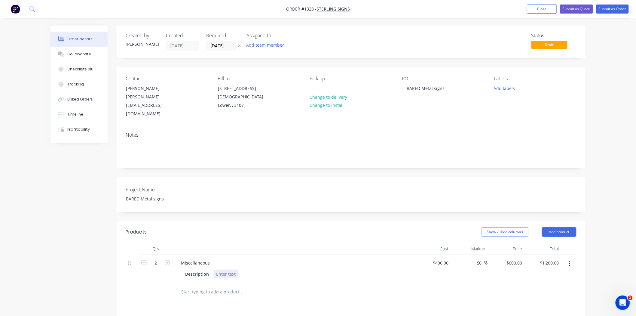
click at [316, 269] on div "Description" at bounding box center [293, 273] width 220 height 9
drag, startPoint x: 212, startPoint y: 254, endPoint x: 170, endPoint y: 253, distance: 42.4
click at [170, 255] on div "2 Miscellaneous Description $400.00 $400.00 50 50 % $600.00 $600.00 $1,200.00 $…" at bounding box center [351, 268] width 451 height 27
click at [219, 270] on div "BARED Metal sign Description" at bounding box center [294, 268] width 240 height 27
click at [222, 269] on div at bounding box center [226, 273] width 24 height 9
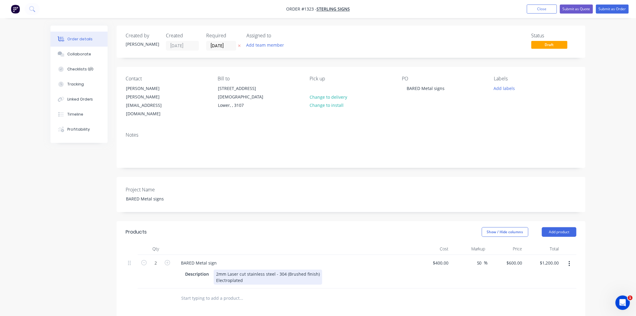
click at [246, 273] on div "2mm Laser cut stainless steel - 304 (Brushed finish) Electroplated" at bounding box center [268, 276] width 108 height 15
click at [400, 280] on div "Description 620mm H x 574mm H - Logo & BARED FOOTWEAR" 2mm Laser cut stainless …" at bounding box center [293, 283] width 220 height 28
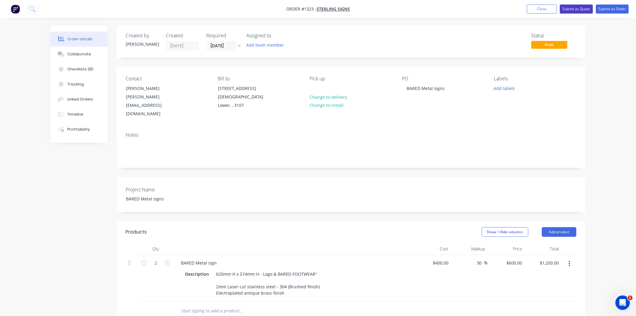
click at [576, 10] on button "Submit as Quote" at bounding box center [576, 9] width 33 height 9
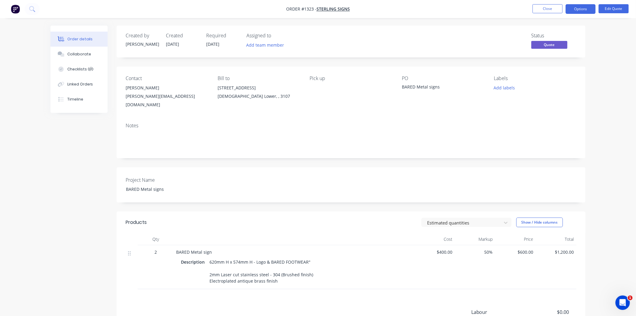
click at [576, 10] on button "Options" at bounding box center [581, 9] width 30 height 10
click at [563, 40] on div "Quote" at bounding box center [562, 36] width 55 height 9
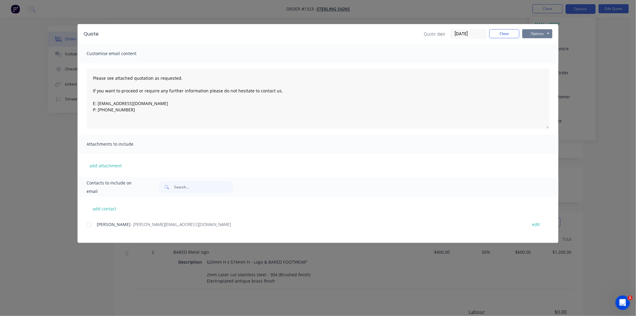
click at [543, 33] on button "Options" at bounding box center [537, 33] width 30 height 9
click at [538, 51] on button "Print" at bounding box center [541, 54] width 38 height 10
click at [507, 33] on button "Close" at bounding box center [504, 33] width 30 height 9
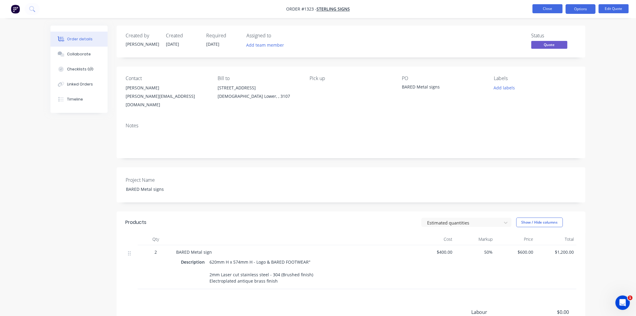
click at [552, 10] on button "Close" at bounding box center [548, 8] width 30 height 9
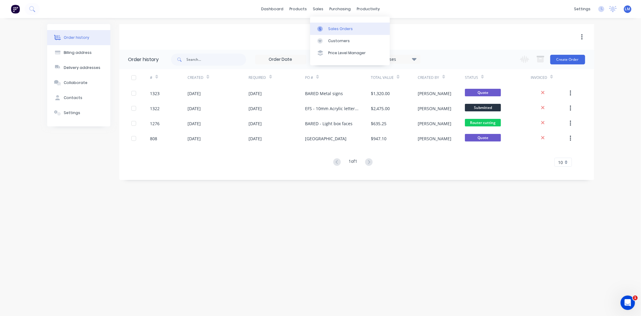
click at [329, 25] on link "Sales Orders" at bounding box center [350, 29] width 80 height 12
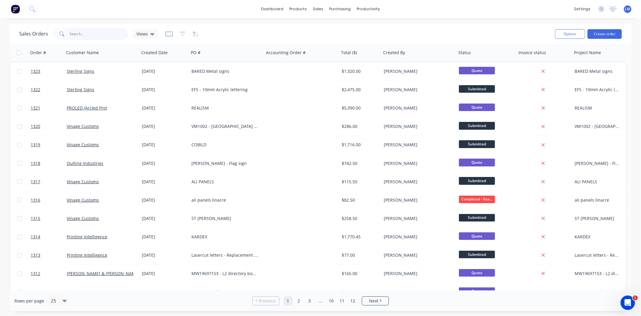
click at [105, 32] on input "text" at bounding box center [99, 34] width 59 height 12
type input "tarneit"
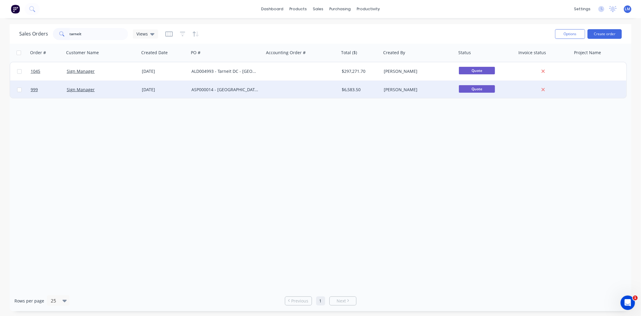
click at [324, 90] on div at bounding box center [301, 90] width 75 height 18
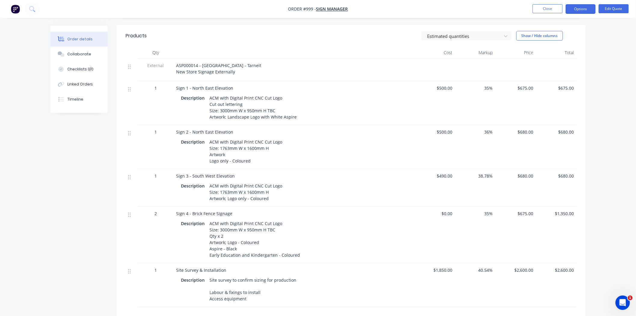
scroll to position [200, 0]
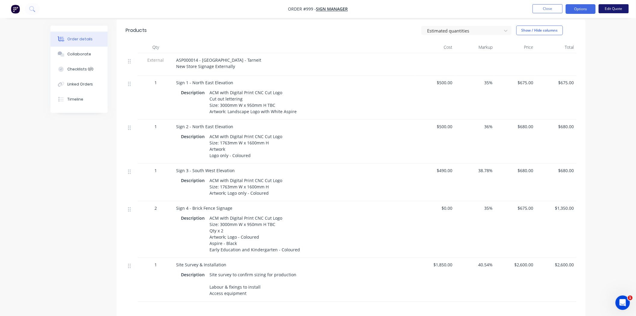
click at [577, 10] on button "Edit Quote" at bounding box center [614, 8] width 30 height 9
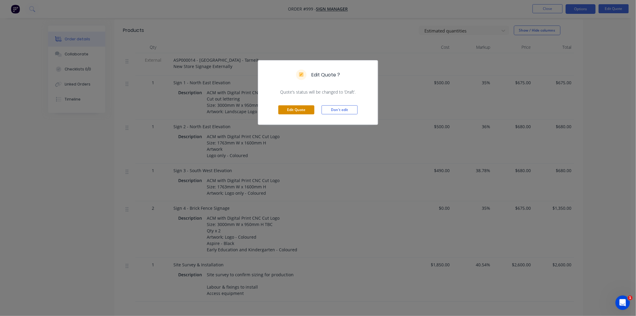
click at [307, 111] on button "Edit Quote" at bounding box center [296, 109] width 36 height 9
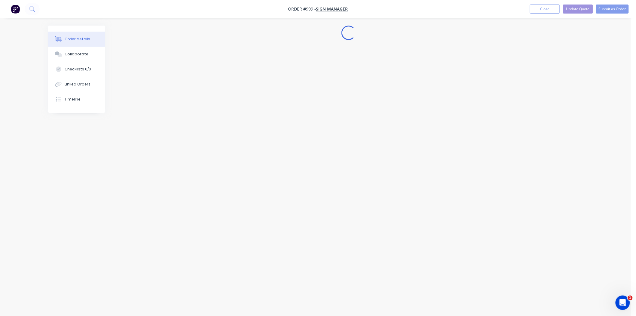
scroll to position [0, 0]
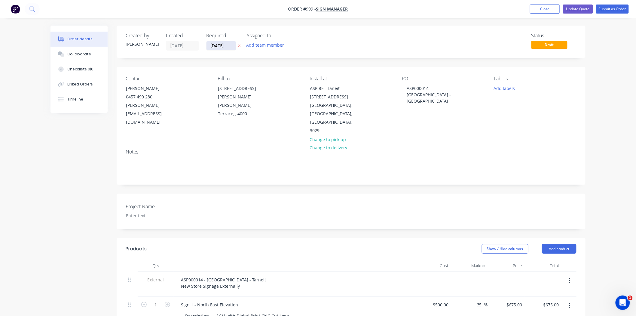
click at [225, 47] on input "[DATE]" at bounding box center [220, 45] width 29 height 9
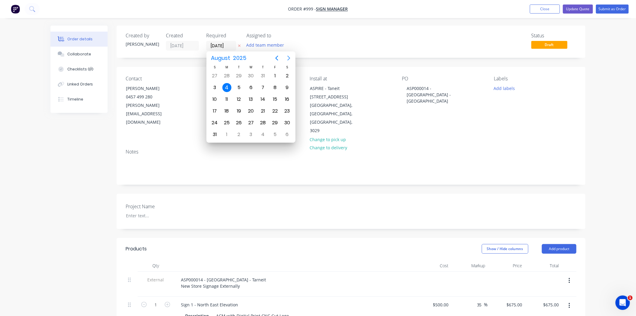
click at [288, 59] on icon "Next page" at bounding box center [288, 57] width 7 height 7
click at [277, 110] on div "24" at bounding box center [274, 110] width 9 height 9
type input "[DATE]"
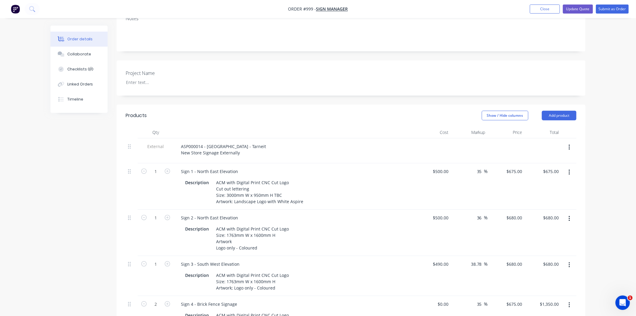
scroll to position [133, 0]
drag, startPoint x: 215, startPoint y: 210, endPoint x: 225, endPoint y: 209, distance: 10.3
click at [225, 224] on div "ACM with Digital Print CNC Cut Logo Size: 1763mm W x 1600mm H Artwork Logo only…" at bounding box center [253, 238] width 78 height 28
click at [399, 259] on div "Sign 3 - South West Elevation" at bounding box center [294, 263] width 236 height 9
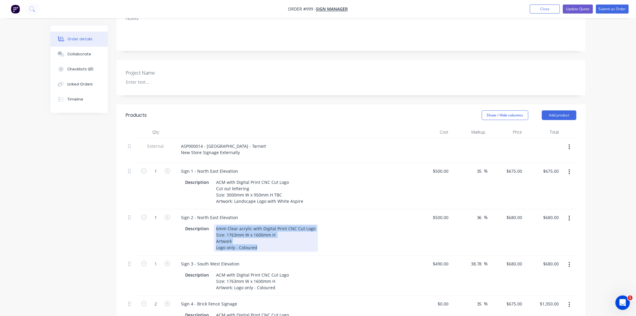
drag, startPoint x: 215, startPoint y: 211, endPoint x: 263, endPoint y: 236, distance: 54.3
click at [263, 236] on div "Sign 2 - North East Elevation Description 6mm Clear acrylic with Digital Print …" at bounding box center [294, 232] width 240 height 46
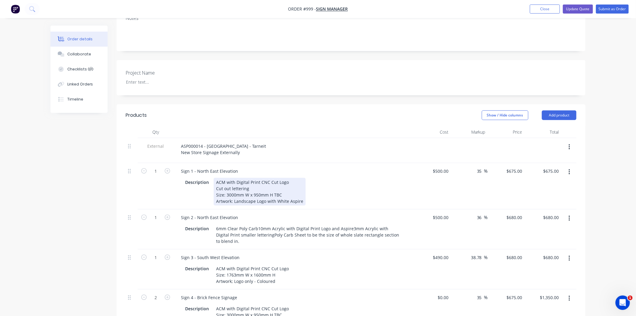
click at [290, 178] on div "ACM with Digital Print CNC Cut Logo Cut out lettering Size: 3000mm W x 950mm H …" at bounding box center [260, 192] width 92 height 28
drag, startPoint x: 285, startPoint y: 176, endPoint x: 204, endPoint y: 173, distance: 80.9
click at [204, 178] on div "Description ACM with Digital Print CNC Cut Logo Cut out lettering Size: 3000mm …" at bounding box center [293, 192] width 220 height 28
click at [215, 178] on div "ACM with Digital Print CNC Cut Logo Cut out lettering Size: 3000mm W x 950mm H …" at bounding box center [260, 192] width 92 height 28
click at [286, 178] on div "ACM with Digital Print CNC Cut Logo Cut out lettering Size: 3000mm W x 950mm H …" at bounding box center [260, 192] width 92 height 28
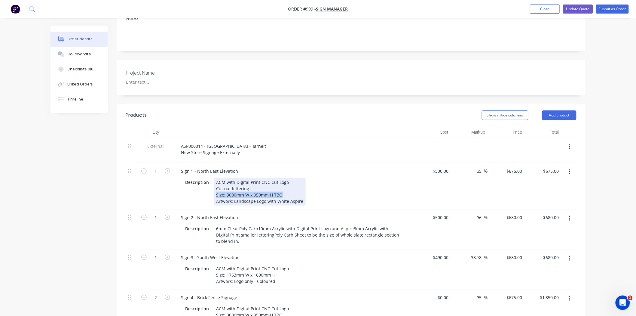
drag, startPoint x: 286, startPoint y: 177, endPoint x: 220, endPoint y: 178, distance: 66.4
click at [220, 178] on div "ACM with Digital Print CNC Cut Logo Cut out lettering Size: 3000mm W x 950mm H …" at bounding box center [260, 192] width 92 height 28
copy div "Size: 3000mm W x 950mm H TBC"
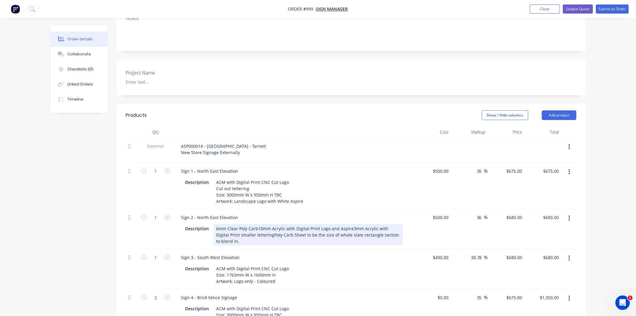
click at [263, 224] on div "6mm Clear Poly Carb10mm Acrylic with Digital Print Logo and Aspire3mm Acrylic w…" at bounding box center [308, 234] width 189 height 21
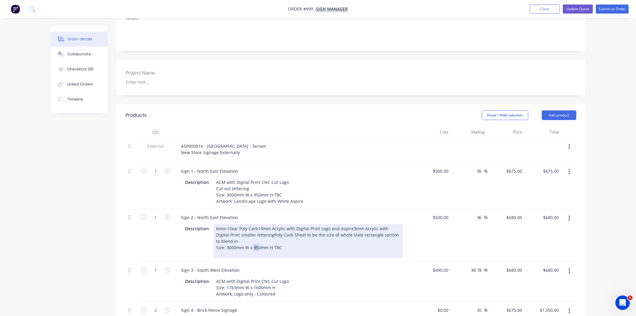
drag, startPoint x: 253, startPoint y: 228, endPoint x: 257, endPoint y: 229, distance: 3.3
click at [257, 229] on div "6mm Clear Poly Carb10mm Acrylic with Digital Print Logo and Aspire3mm Acrylic w…" at bounding box center [308, 241] width 189 height 34
click at [348, 250] on div at bounding box center [308, 253] width 184 height 6
click at [258, 224] on div "6mm Clear Poly Carb10mm Acrylic with Digital Print Logo and Aspire3mm Acrylic w…" at bounding box center [308, 241] width 189 height 34
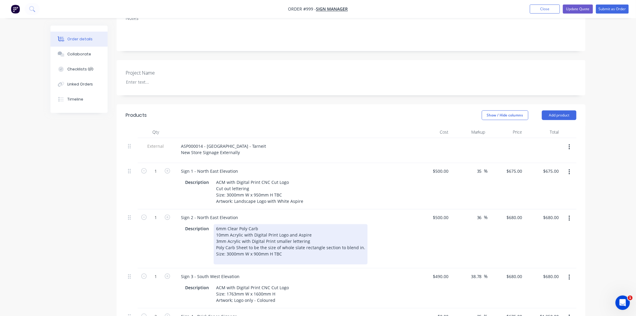
click at [405, 238] on div "Description 6mm Clear Poly Carb 10mm Acrylic with Digital Print Logo and Aspire…" at bounding box center [294, 243] width 236 height 41
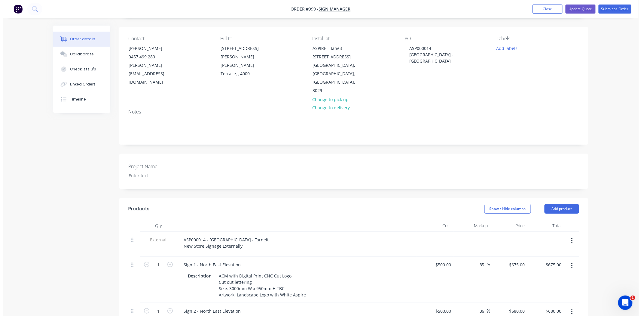
scroll to position [0, 0]
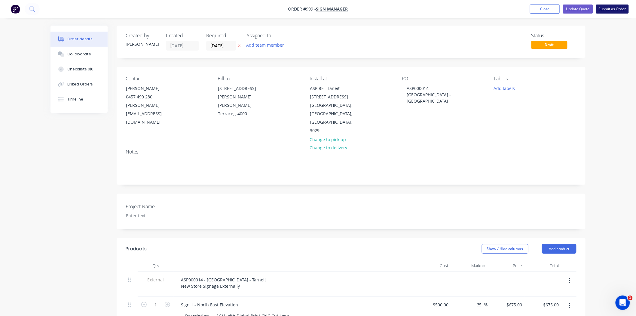
click at [577, 11] on button "Submit as Order" at bounding box center [612, 9] width 33 height 9
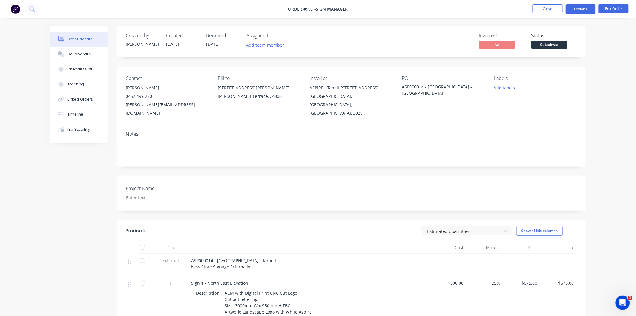
click at [577, 11] on button "Options" at bounding box center [581, 9] width 30 height 10
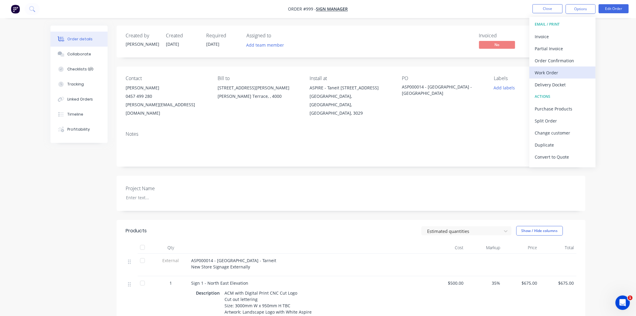
click at [561, 72] on div "Work Order" at bounding box center [562, 72] width 55 height 9
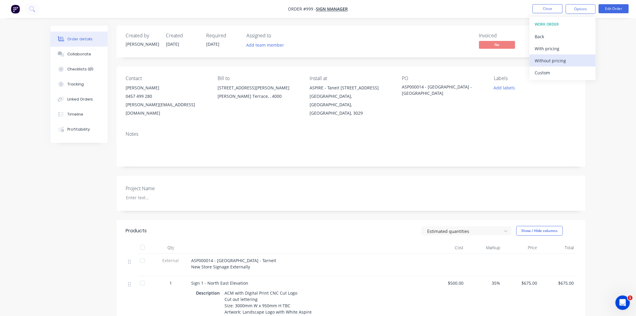
click at [558, 60] on div "Without pricing" at bounding box center [562, 60] width 55 height 9
click at [552, 8] on button "Close" at bounding box center [548, 8] width 30 height 9
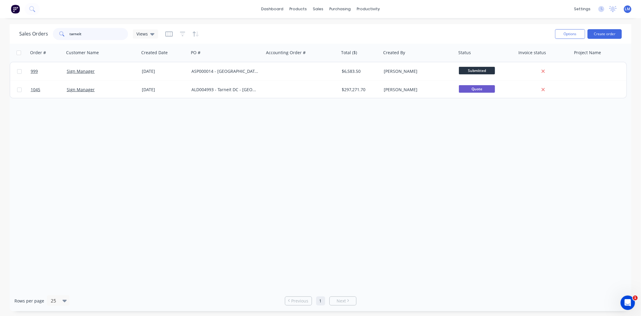
drag, startPoint x: 87, startPoint y: 35, endPoint x: 53, endPoint y: 35, distance: 34.9
click at [61, 35] on div "tarneit" at bounding box center [90, 34] width 75 height 12
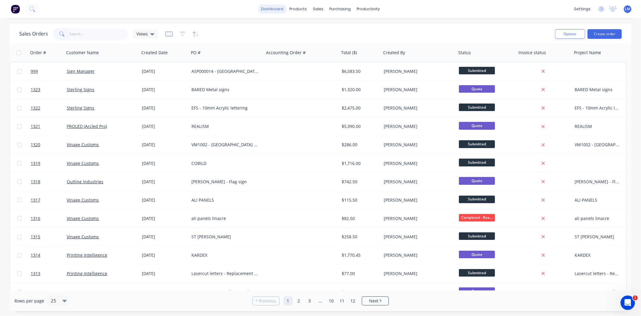
click at [277, 11] on link "dashboard" at bounding box center [272, 9] width 28 height 9
